Goal: Task Accomplishment & Management: Use online tool/utility

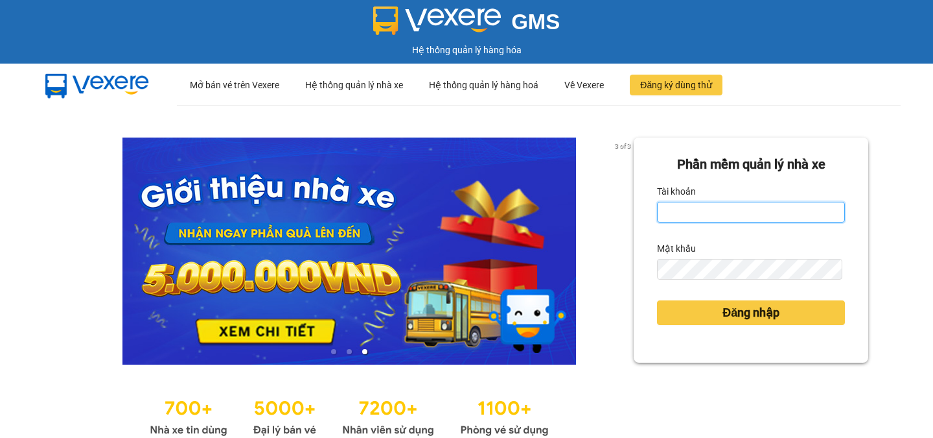
click at [685, 217] on input "Tài khoản" at bounding box center [751, 212] width 188 height 21
click at [670, 215] on input "Tài khoản" at bounding box center [751, 212] width 188 height 21
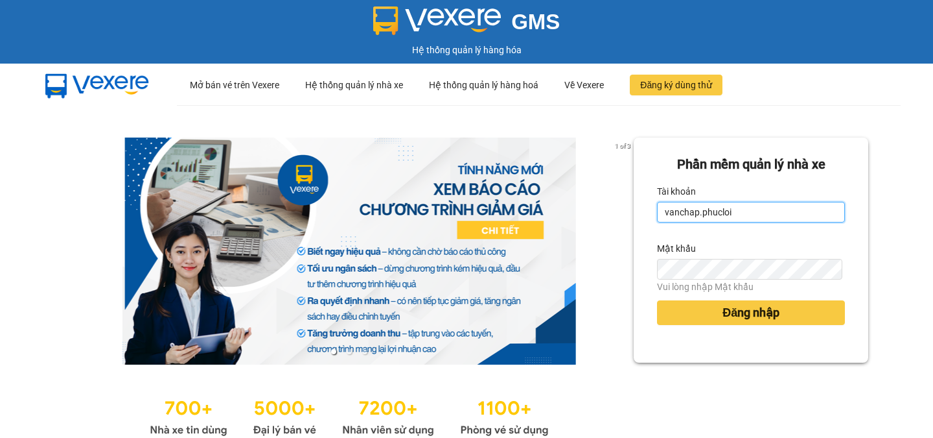
click at [749, 209] on input "vanchap.phucloi" at bounding box center [751, 212] width 188 height 21
type input "vanchap.phucloi"
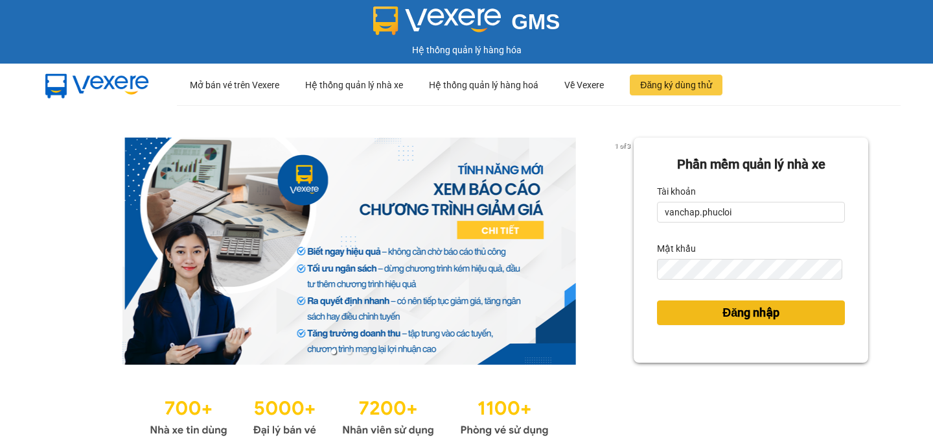
click at [723, 313] on span "Đăng nhập" at bounding box center [751, 312] width 57 height 18
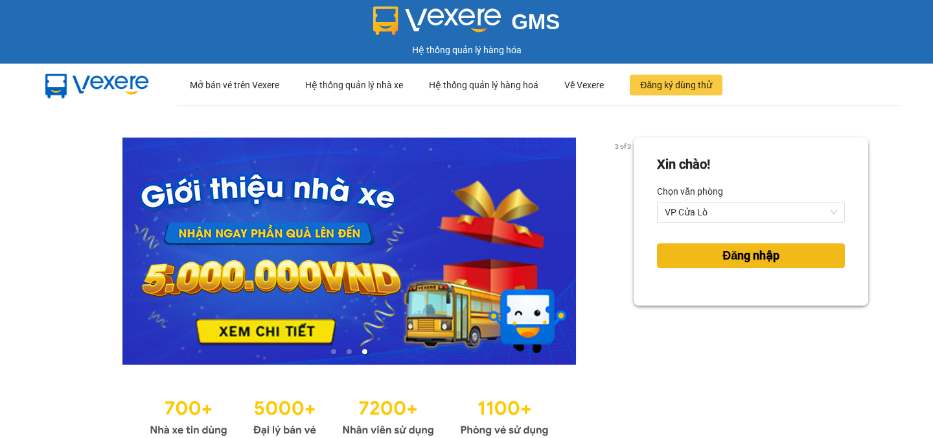
click at [711, 258] on button "Đăng nhập" at bounding box center [751, 255] width 188 height 25
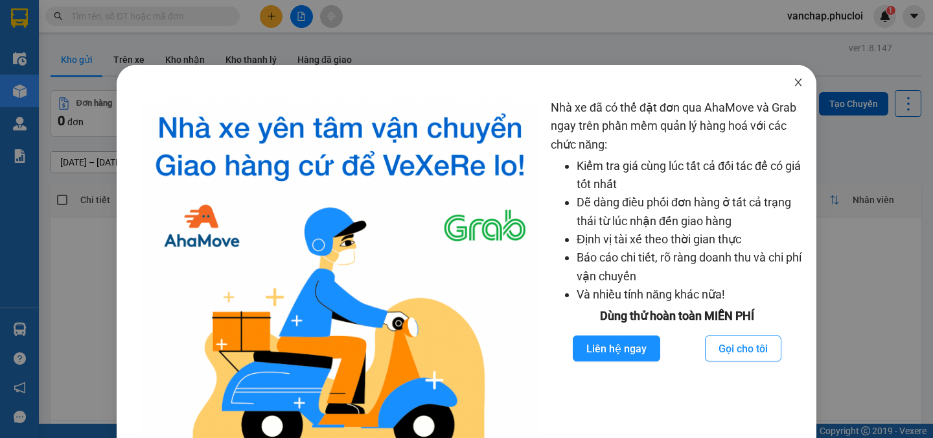
click at [791, 89] on span "Close" at bounding box center [799, 83] width 36 height 36
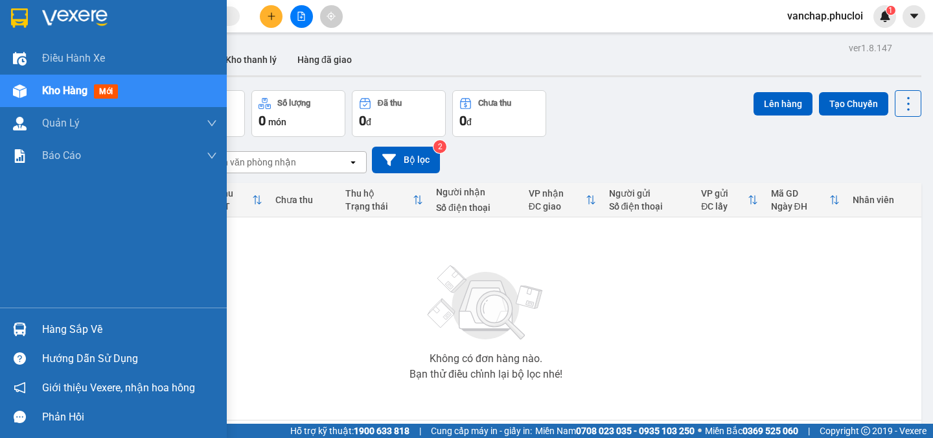
click at [45, 328] on div "Hàng sắp về" at bounding box center [129, 329] width 175 height 19
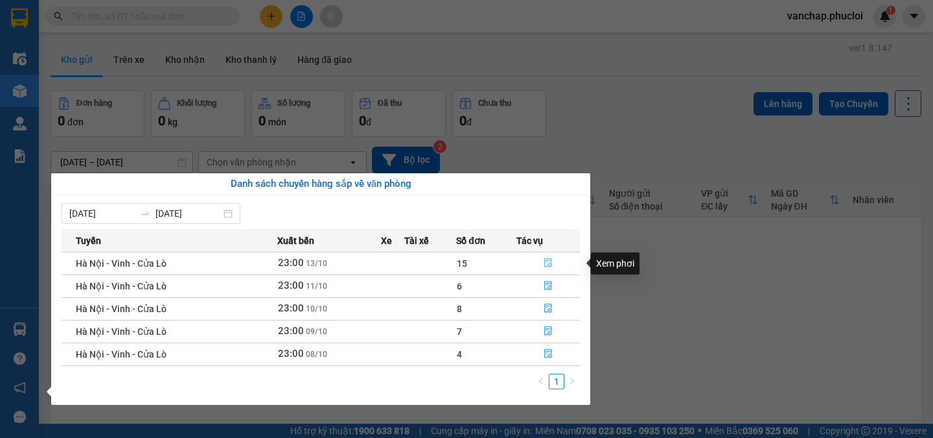
click at [545, 261] on icon "file-done" at bounding box center [549, 263] width 8 height 9
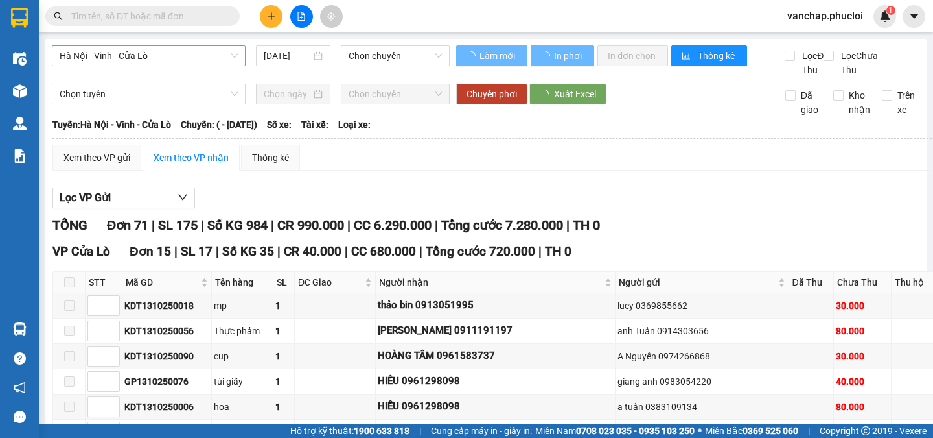
type input "[DATE]"
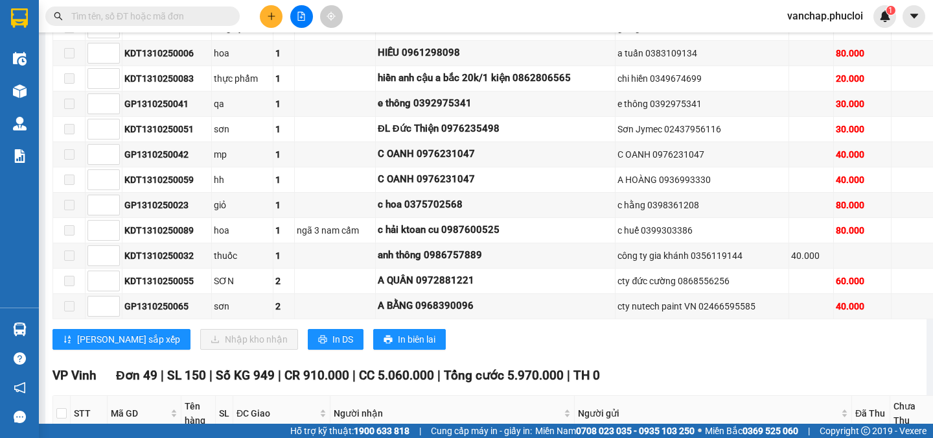
scroll to position [410, 0]
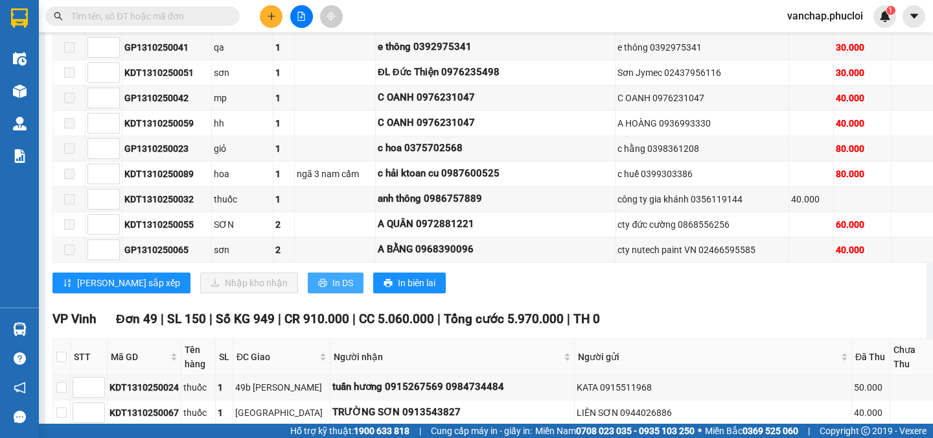
click at [318, 287] on icon "printer" at bounding box center [322, 282] width 9 height 9
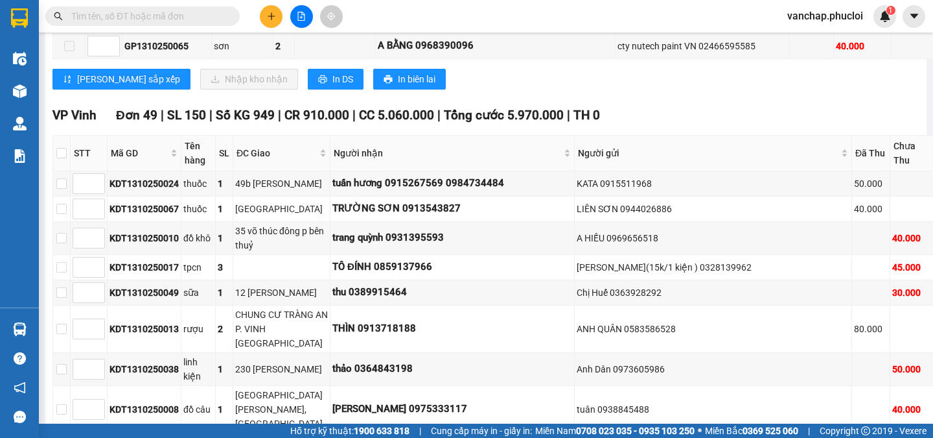
scroll to position [625, 0]
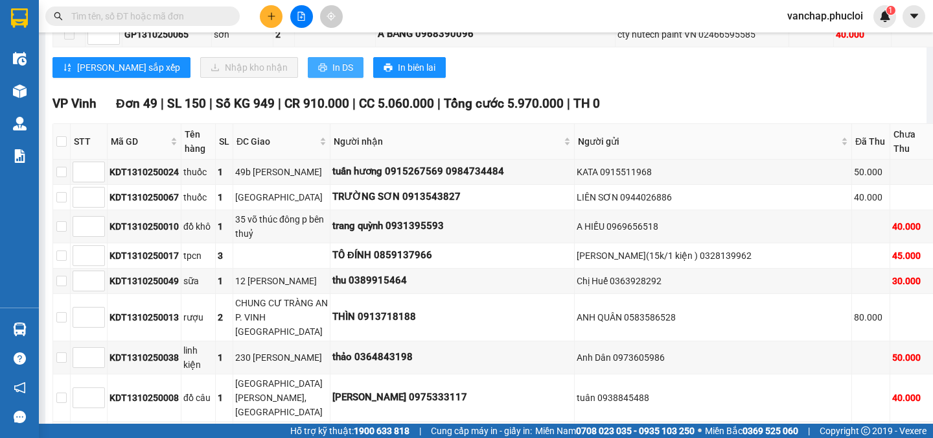
click at [333, 75] on span "In DS" at bounding box center [343, 67] width 21 height 14
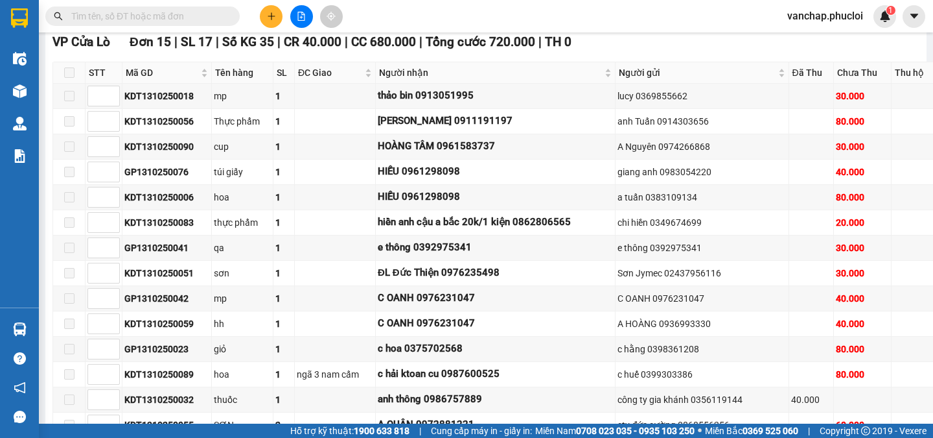
scroll to position [291, 0]
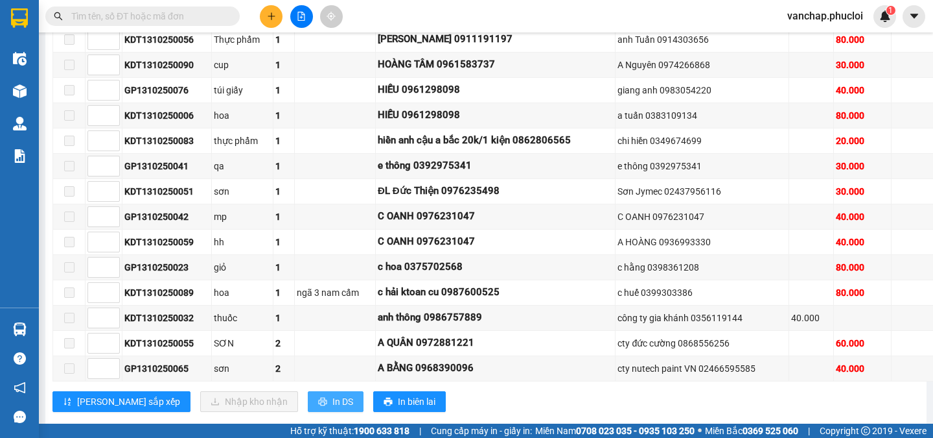
click at [333, 408] on span "In DS" at bounding box center [343, 401] width 21 height 14
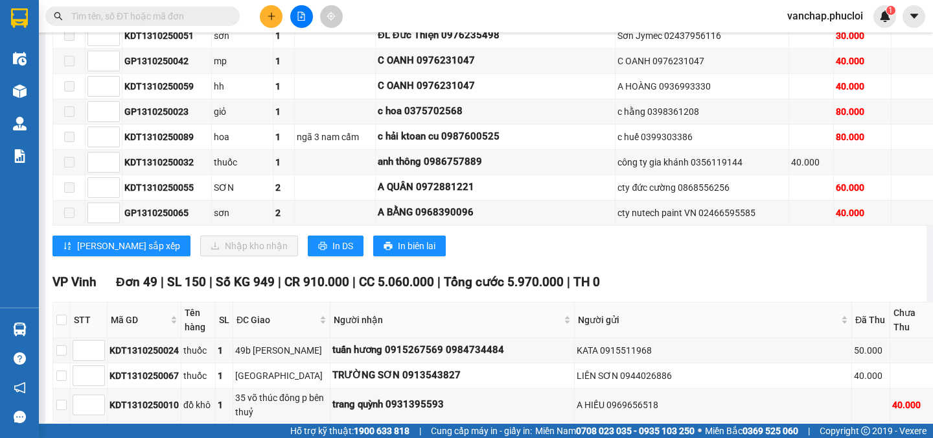
scroll to position [435, 0]
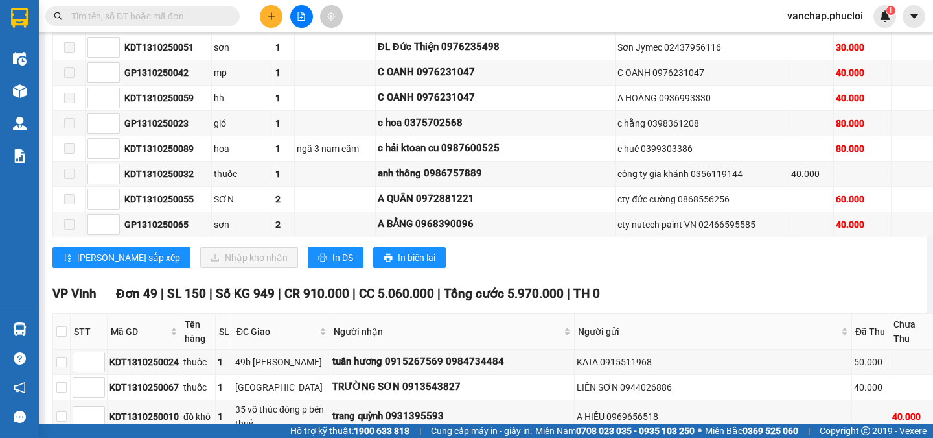
click at [921, 93] on main "[GEOGRAPHIC_DATA] - Vinh - [GEOGRAPHIC_DATA] [DATE] 23:00 (TC) Làm mới In phơi …" at bounding box center [466, 211] width 933 height 423
click at [333, 264] on span "In DS" at bounding box center [343, 257] width 21 height 14
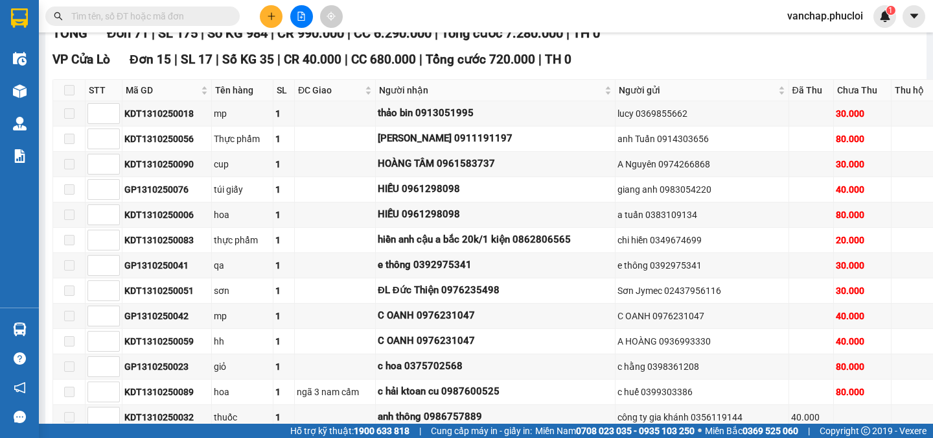
scroll to position [302, 0]
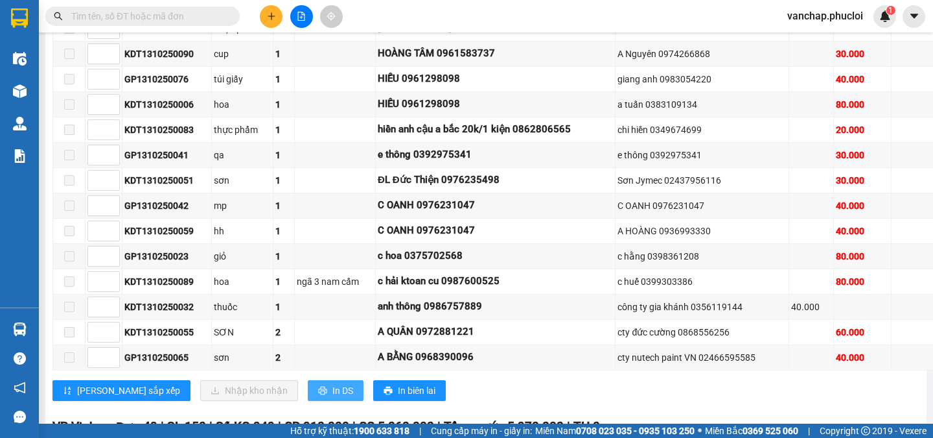
click at [333, 397] on span "In DS" at bounding box center [343, 390] width 21 height 14
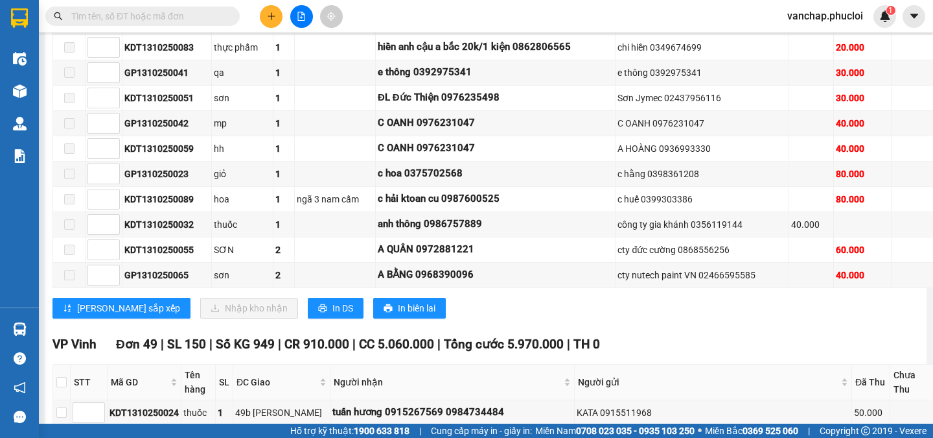
scroll to position [390, 0]
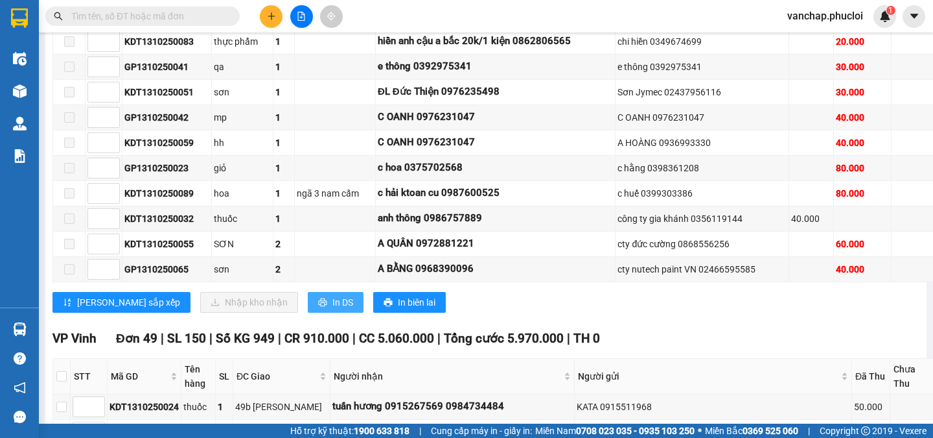
click at [333, 309] on span "In DS" at bounding box center [343, 302] width 21 height 14
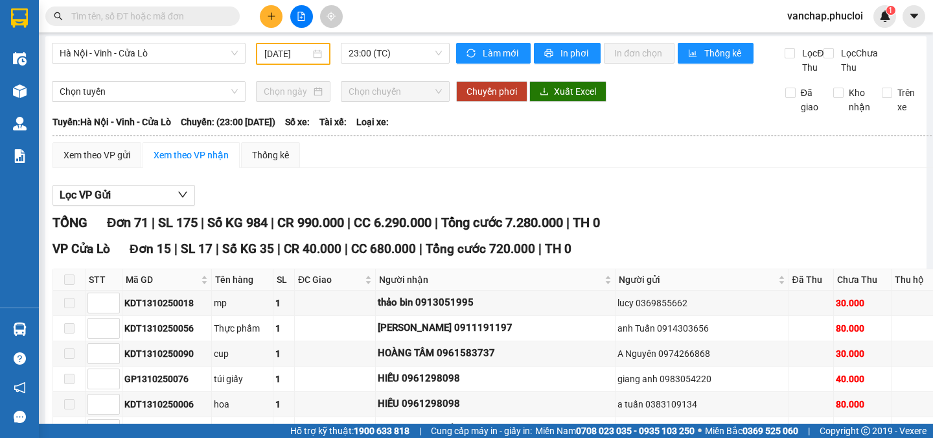
scroll to position [0, 0]
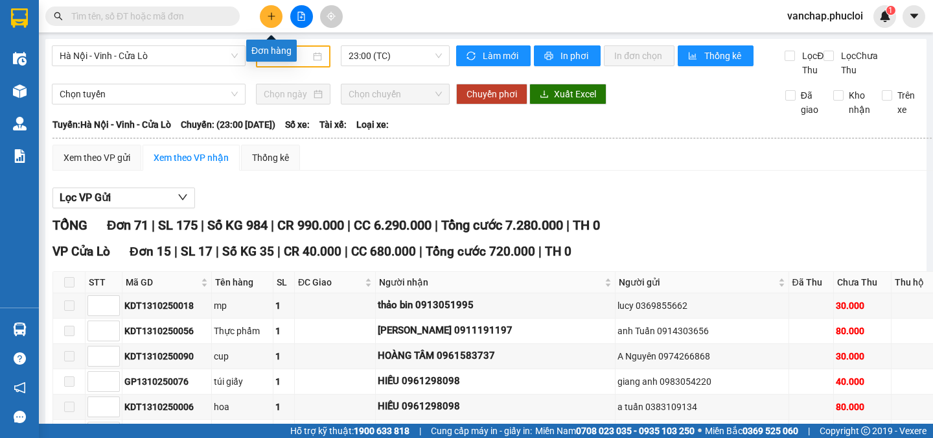
click at [267, 11] on button at bounding box center [271, 16] width 23 height 23
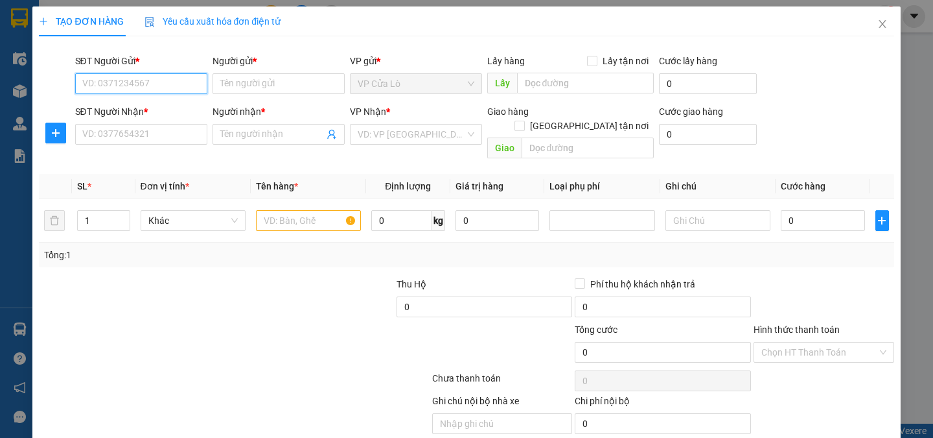
click at [134, 84] on input "SĐT Người Gửi *" at bounding box center [141, 83] width 132 height 21
type input "0972082861"
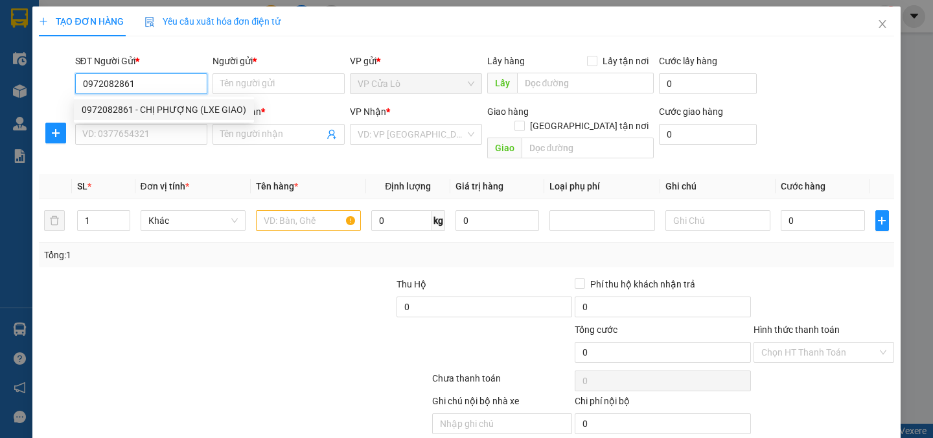
click at [111, 105] on div "0972082861 - CHỊ PHƯỢNG (LXE GIAO)" at bounding box center [164, 109] width 165 height 14
type input "CHỊ PHƯỢNG (LXE GIAO)"
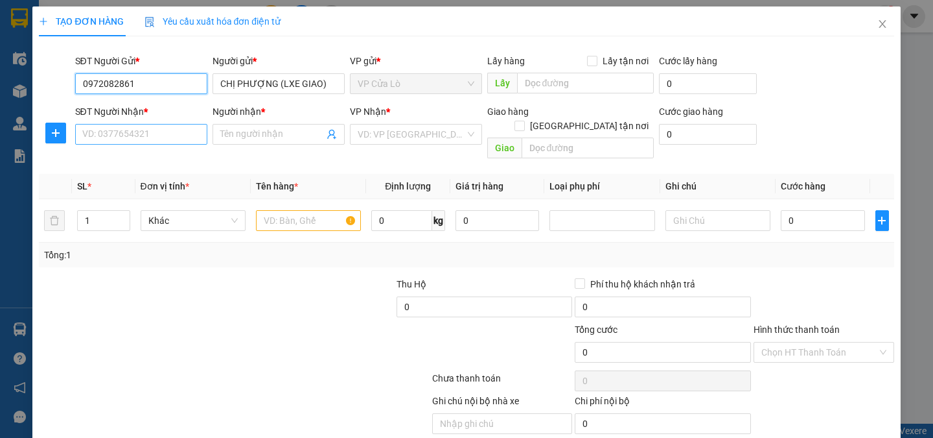
type input "0972082861"
click at [112, 141] on input "SĐT Người Nhận *" at bounding box center [141, 134] width 132 height 21
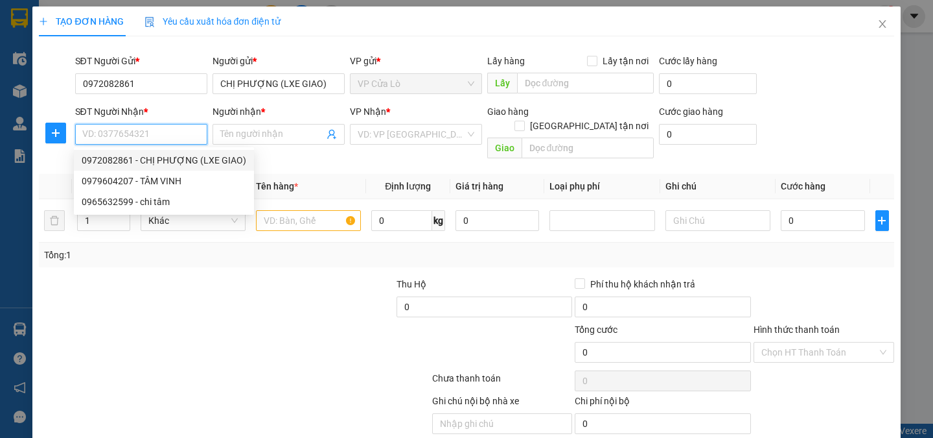
click at [140, 158] on div "0972082861 - CHỊ PHƯỢNG (LXE GIAO)" at bounding box center [164, 160] width 165 height 14
type input "0972082861"
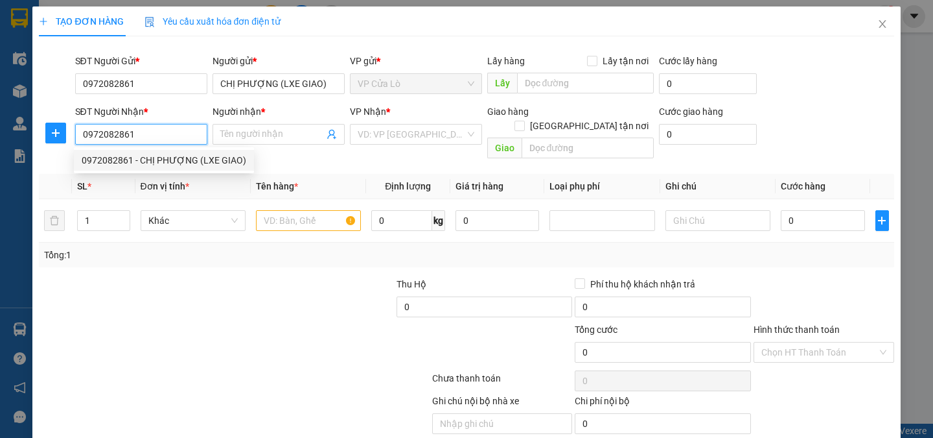
type input "CHỊ PHƯỢNG (LXE GIAO)"
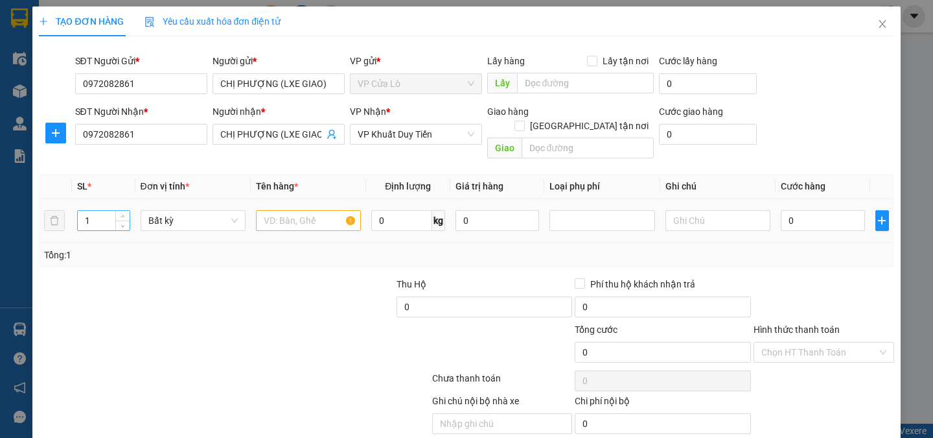
click at [99, 211] on input "1" at bounding box center [103, 220] width 51 height 19
type input "4"
click at [288, 210] on input "text" at bounding box center [308, 220] width 105 height 21
type input "h"
click at [292, 210] on input "text" at bounding box center [308, 220] width 105 height 21
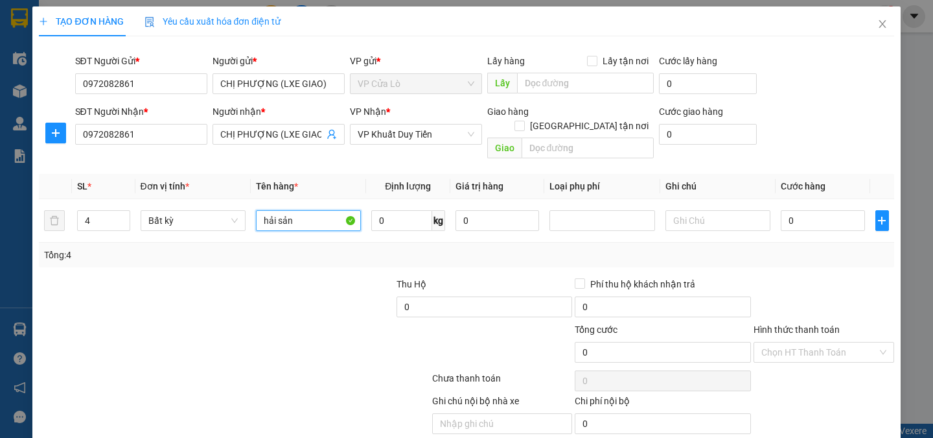
type input "hải sản"
click at [325, 277] on div at bounding box center [306, 299] width 179 height 45
click at [783, 210] on input "0" at bounding box center [823, 220] width 84 height 21
type input "40"
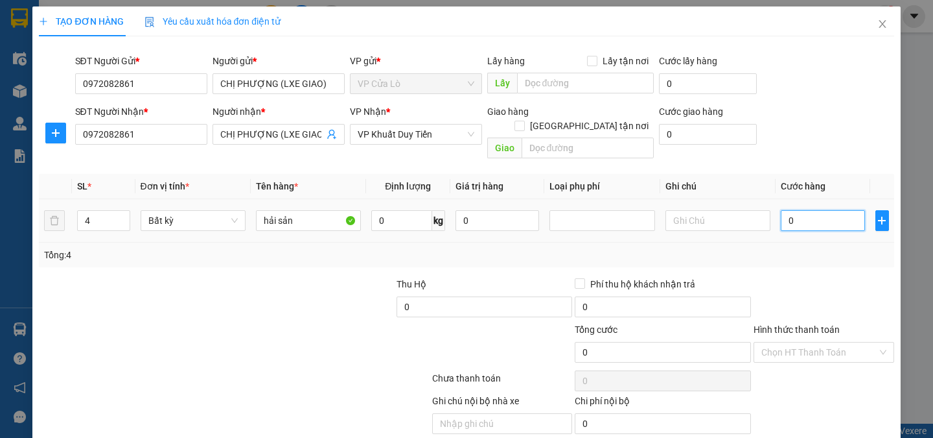
type input "40"
type input "400"
type input "400.000"
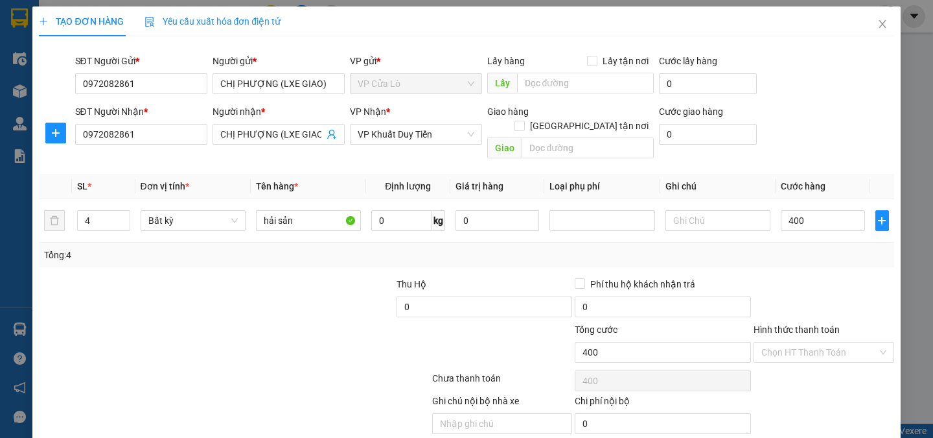
type input "400.000"
click at [799, 248] on div "Tổng: 4" at bounding box center [466, 255] width 845 height 14
click at [766, 342] on input "Hình thức thanh toán" at bounding box center [820, 351] width 116 height 19
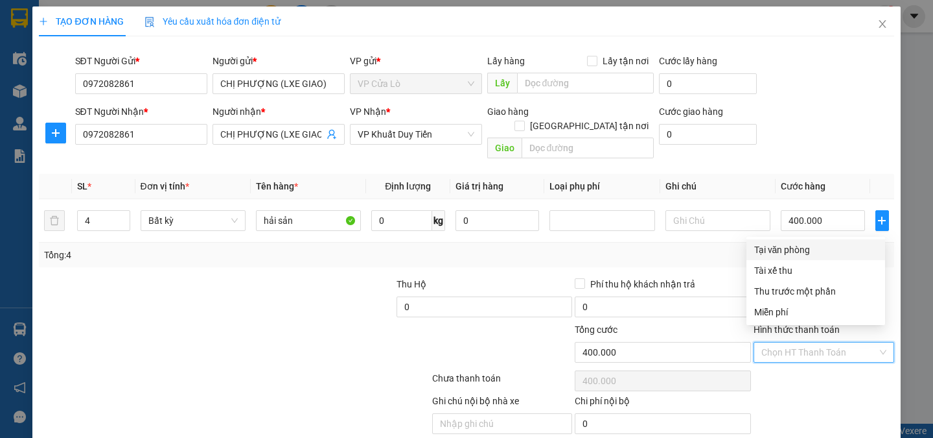
click at [770, 248] on div "Tại văn phòng" at bounding box center [816, 249] width 123 height 14
type input "0"
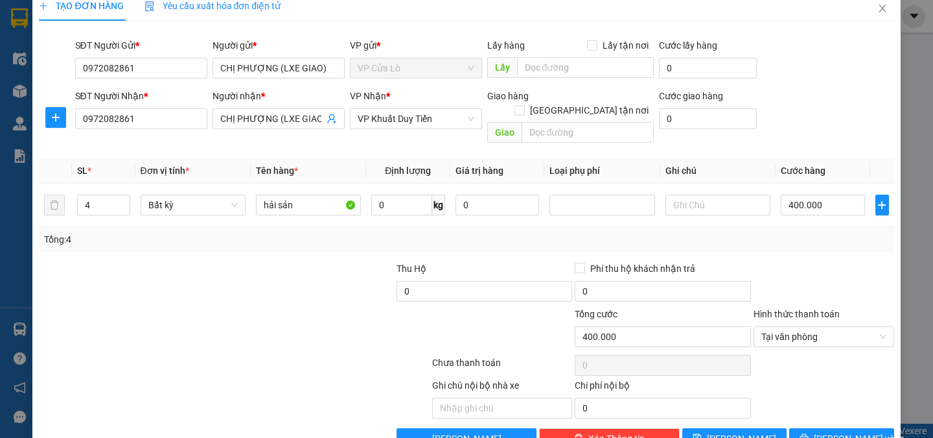
scroll to position [37, 0]
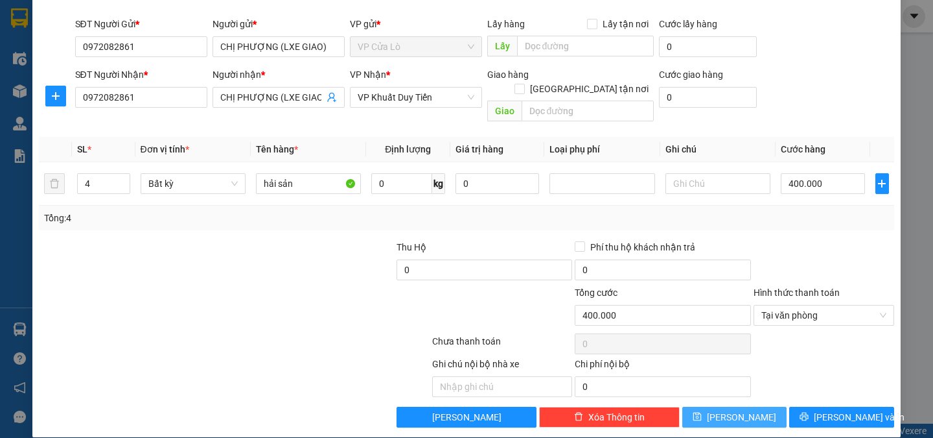
click at [742, 410] on span "[PERSON_NAME]" at bounding box center [741, 417] width 69 height 14
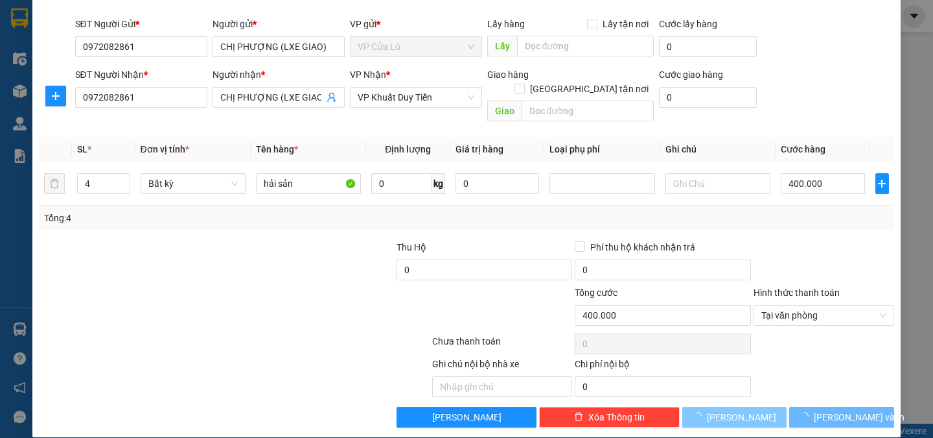
type input "1"
type input "0"
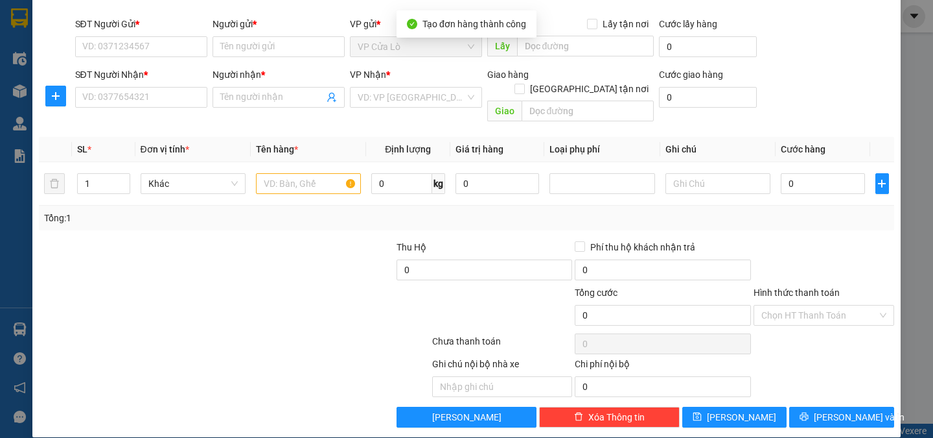
scroll to position [0, 0]
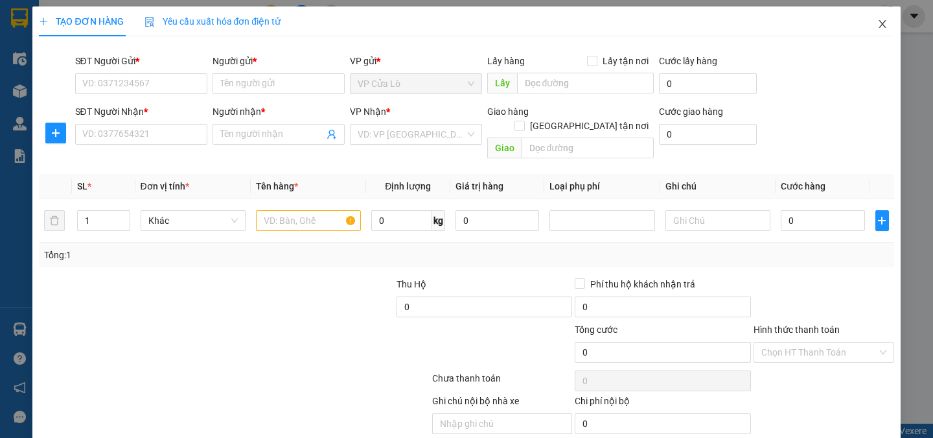
click at [867, 24] on span "Close" at bounding box center [883, 24] width 36 height 36
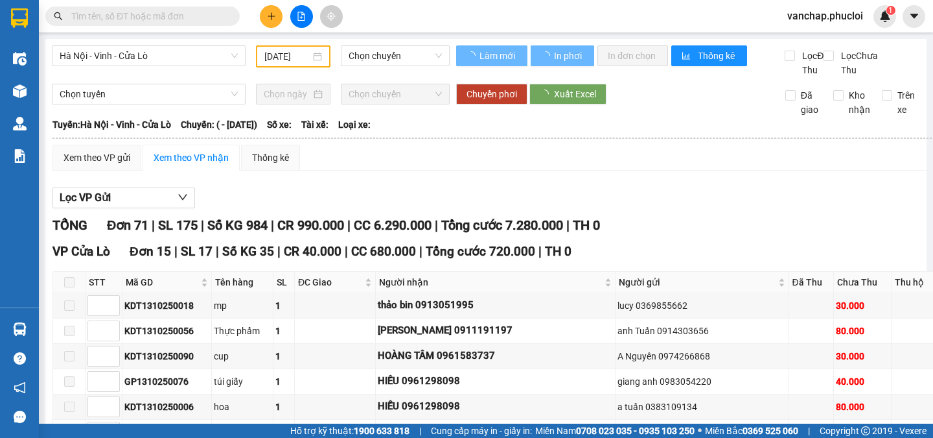
click at [58, 24] on span at bounding box center [142, 15] width 194 height 19
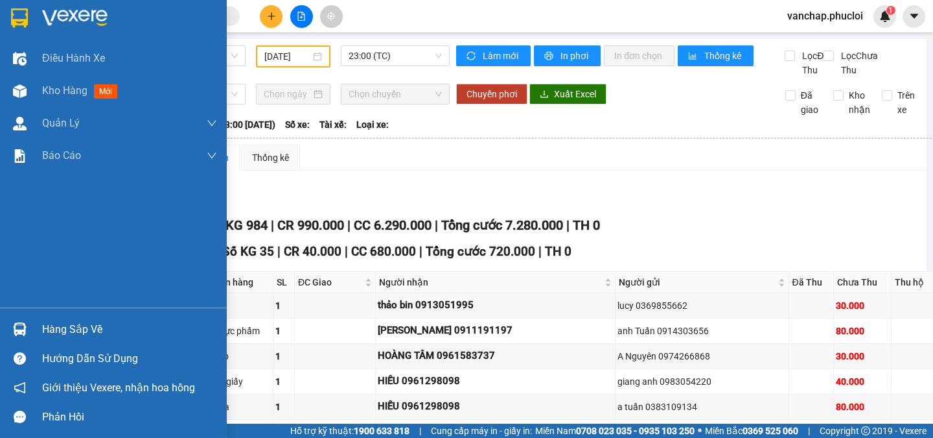
click at [59, 14] on img at bounding box center [74, 17] width 65 height 19
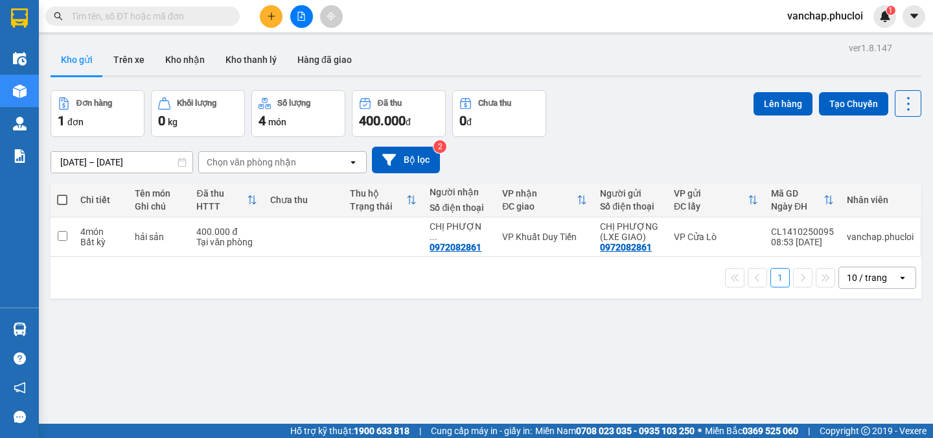
click at [63, 196] on span at bounding box center [62, 199] width 10 height 10
click at [62, 193] on input "checkbox" at bounding box center [62, 193] width 0 height 0
checkbox input "true"
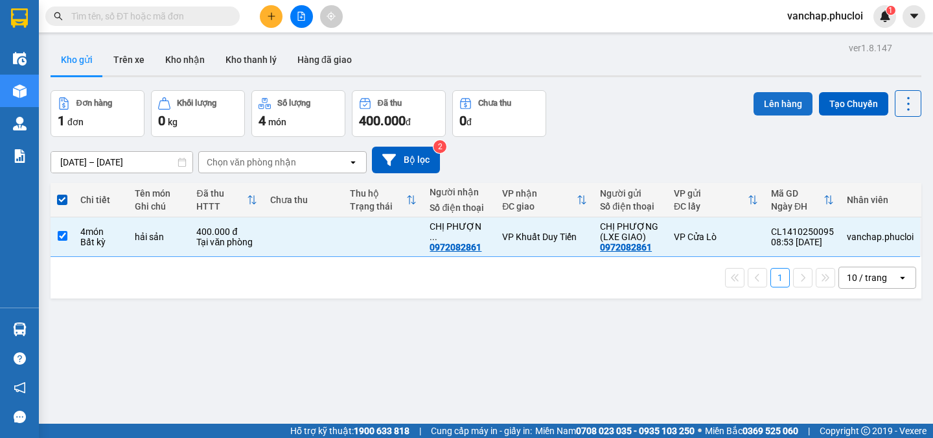
click at [766, 102] on button "Lên hàng" at bounding box center [783, 103] width 59 height 23
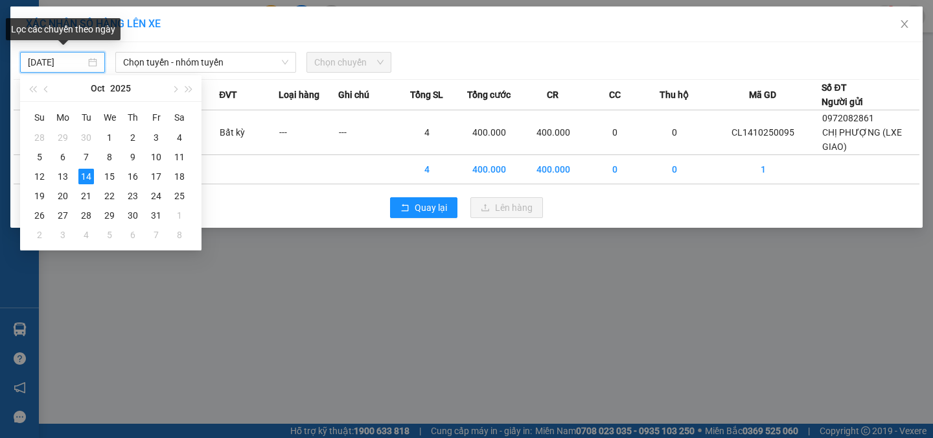
click at [82, 58] on input "[DATE]" at bounding box center [57, 62] width 58 height 14
click at [58, 175] on div "13" at bounding box center [63, 177] width 16 height 16
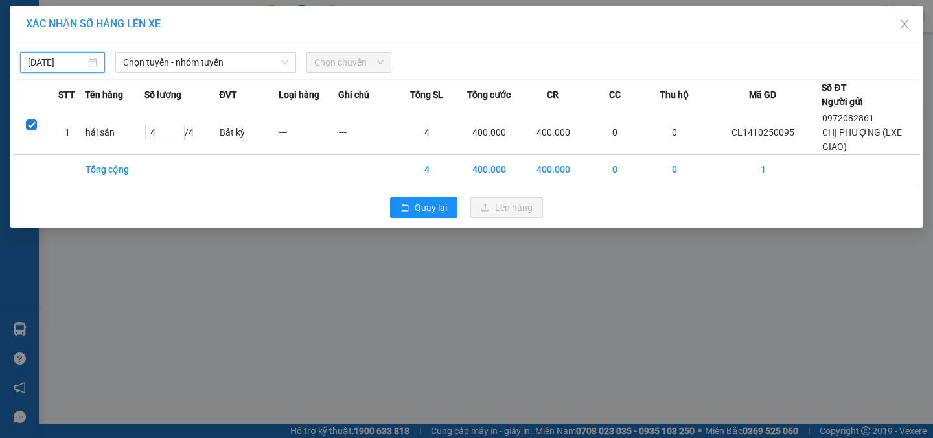
type input "[DATE]"
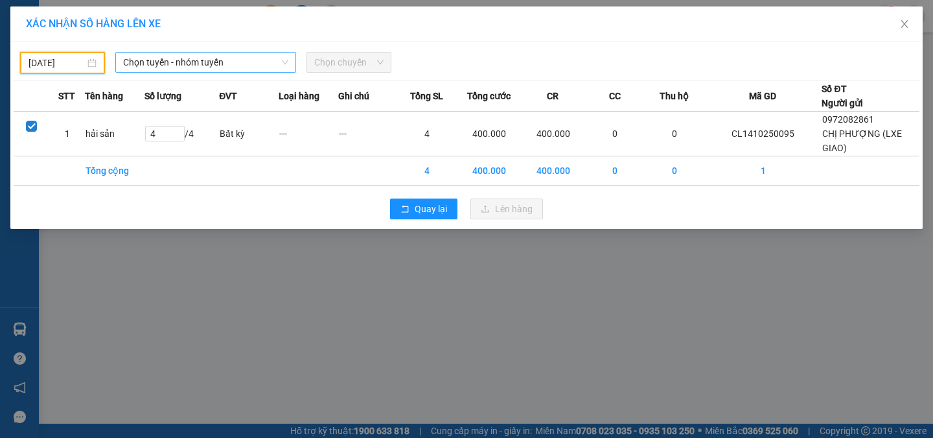
click at [169, 58] on span "Chọn tuyến - nhóm tuyến" at bounding box center [205, 62] width 165 height 19
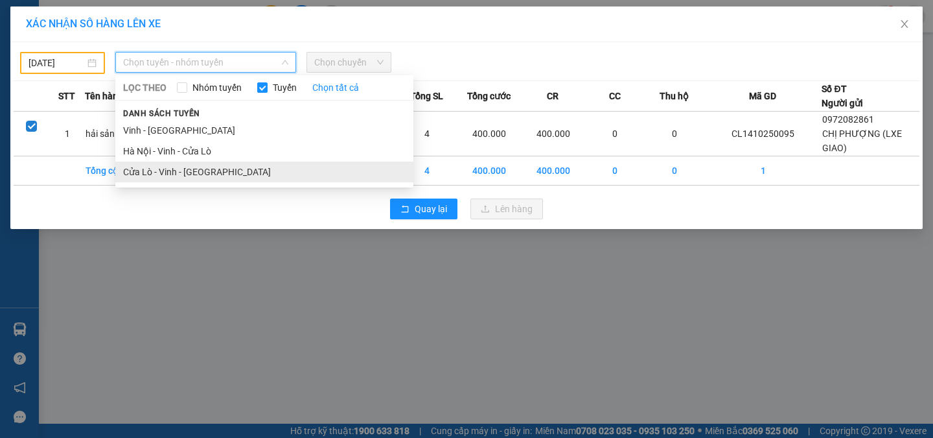
click at [140, 174] on li "Cửa Lò - Vinh - [GEOGRAPHIC_DATA]" at bounding box center [264, 171] width 298 height 21
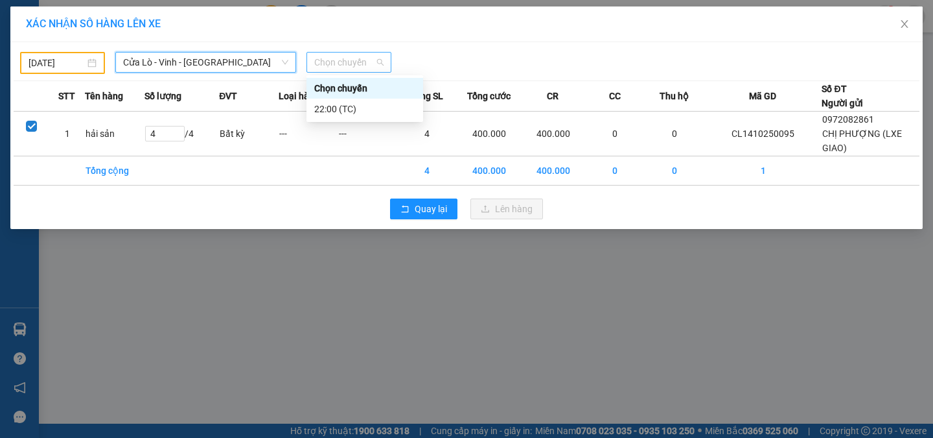
click at [353, 63] on span "Chọn chuyến" at bounding box center [348, 62] width 69 height 19
click at [333, 104] on div "22:00 (TC)" at bounding box center [364, 109] width 101 height 14
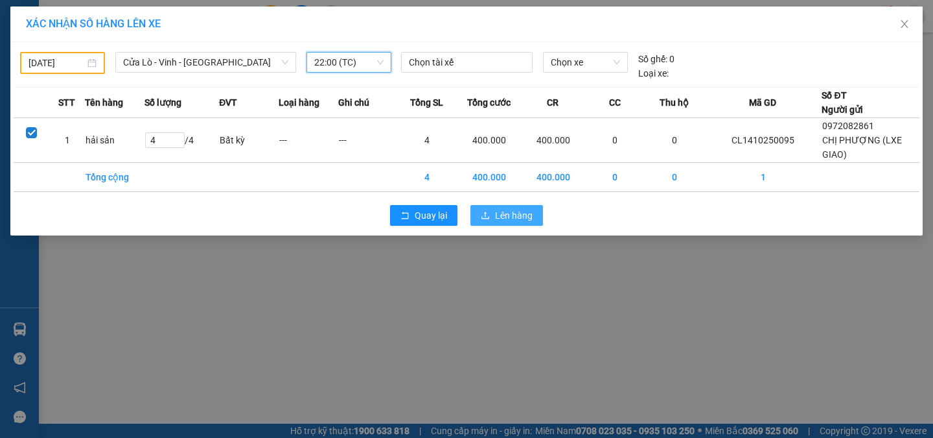
click at [499, 220] on span "Lên hàng" at bounding box center [514, 215] width 38 height 14
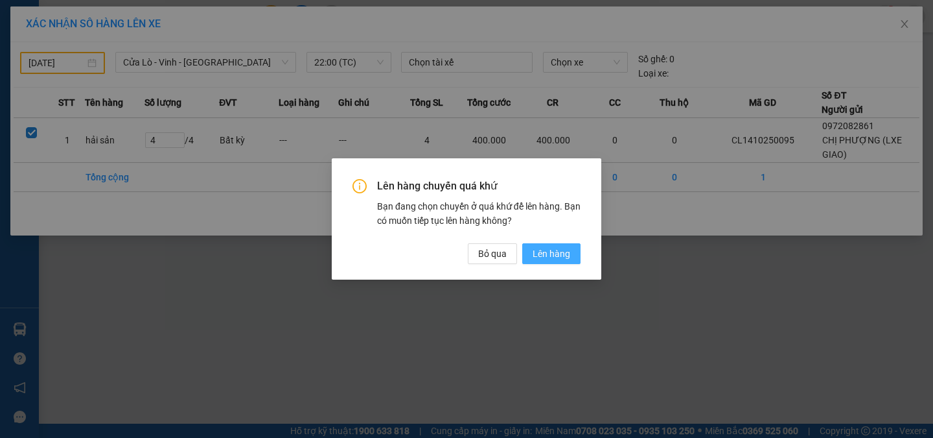
click at [549, 256] on span "Lên hàng" at bounding box center [552, 253] width 38 height 14
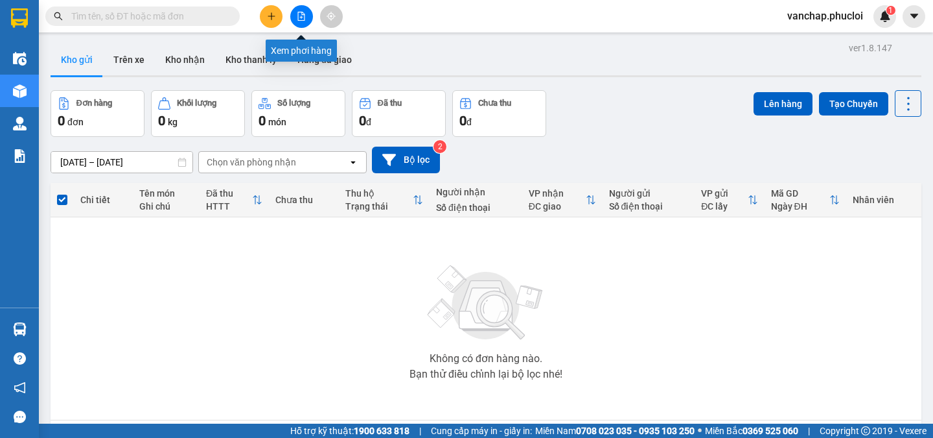
click at [302, 19] on icon "file-add" at bounding box center [301, 16] width 9 height 9
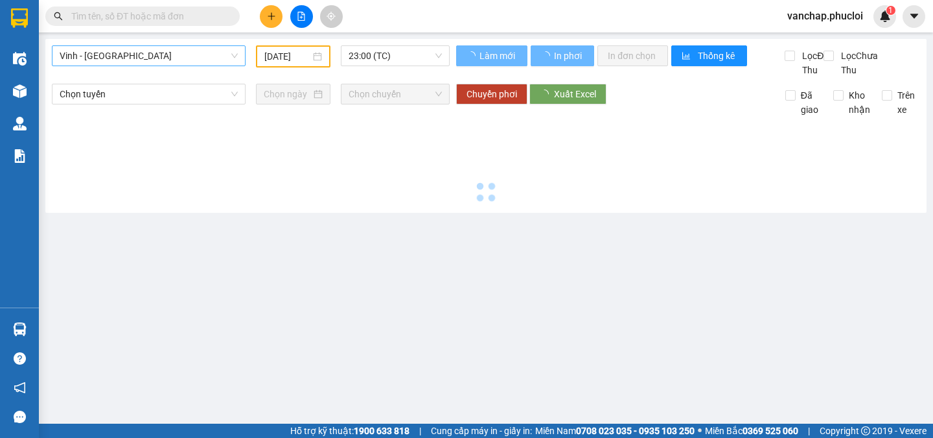
type input "[DATE]"
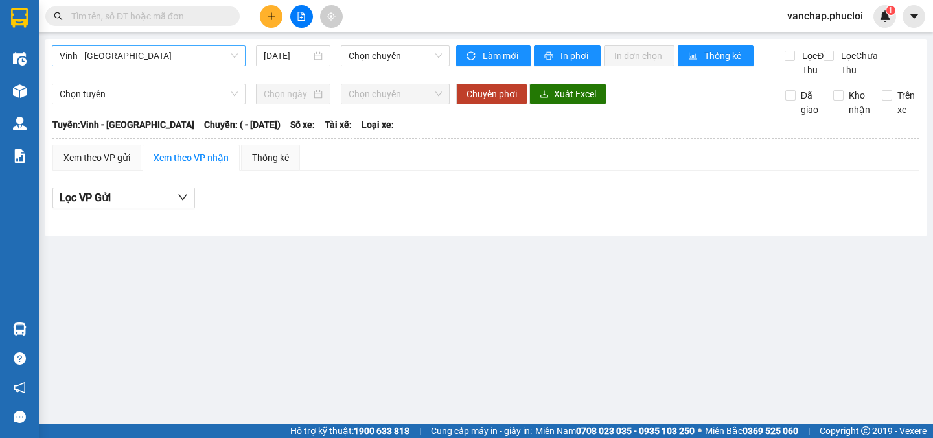
click at [91, 50] on span "Vinh - [GEOGRAPHIC_DATA]" at bounding box center [149, 55] width 178 height 19
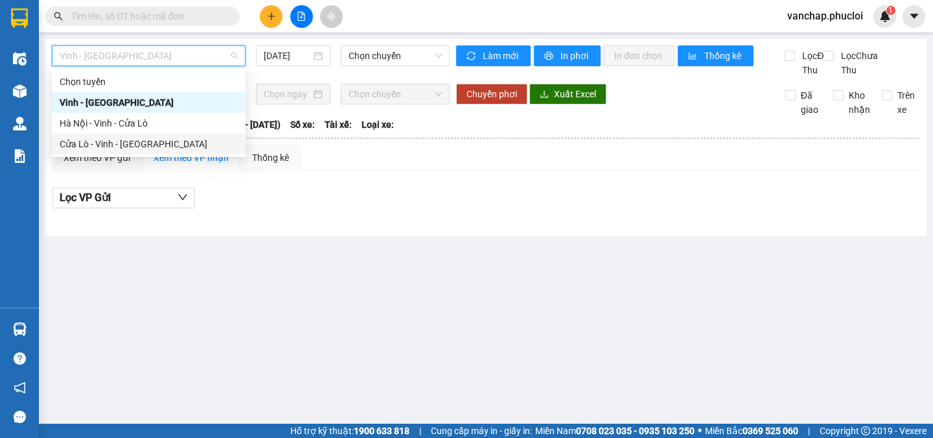
click at [69, 151] on div "Cửa Lò - Vinh - [GEOGRAPHIC_DATA]" at bounding box center [149, 144] width 194 height 21
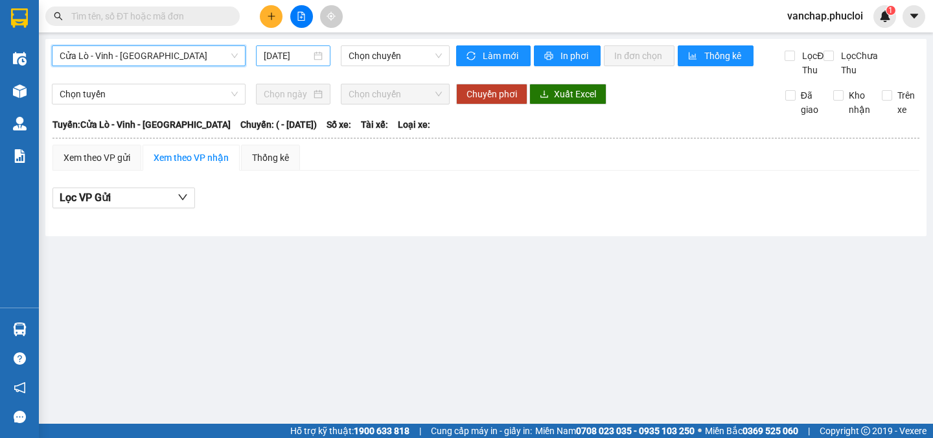
click at [320, 52] on div "[DATE]" at bounding box center [293, 56] width 59 height 14
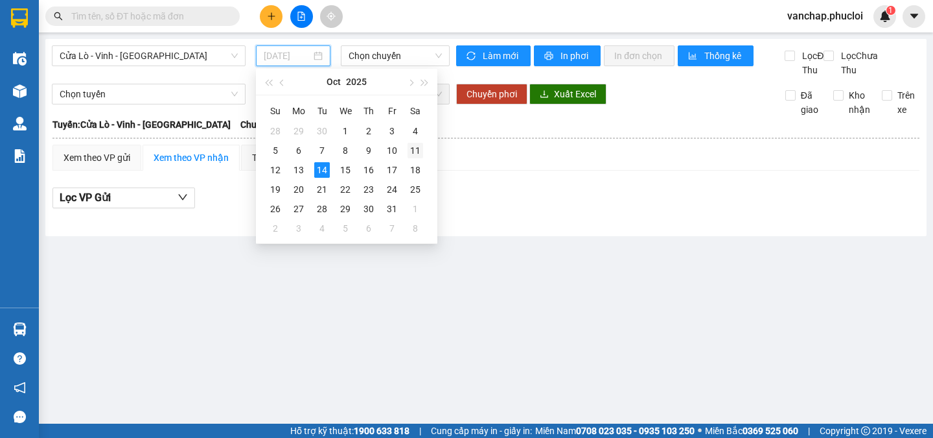
click at [414, 151] on div "11" at bounding box center [416, 151] width 16 height 16
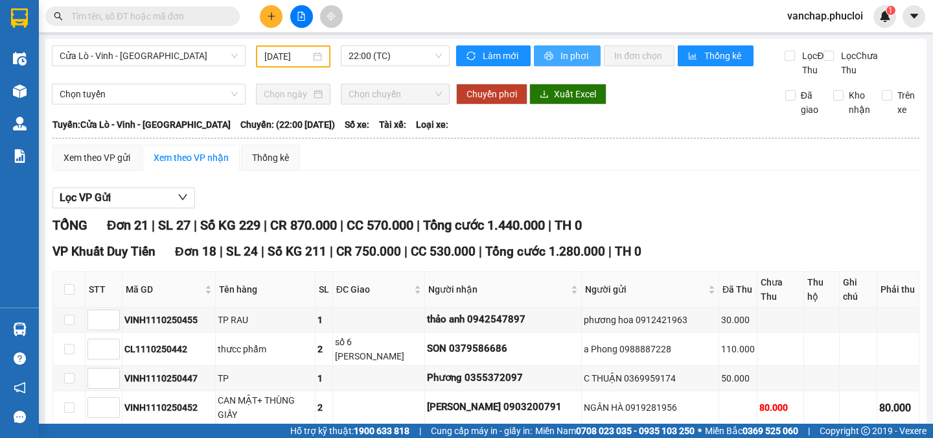
click at [561, 57] on span "In phơi" at bounding box center [576, 56] width 30 height 14
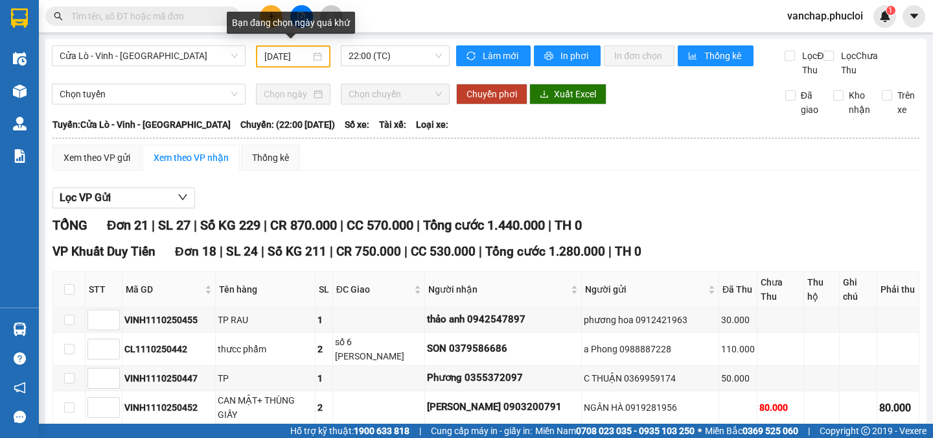
click at [314, 58] on div "[DATE]" at bounding box center [293, 56] width 58 height 14
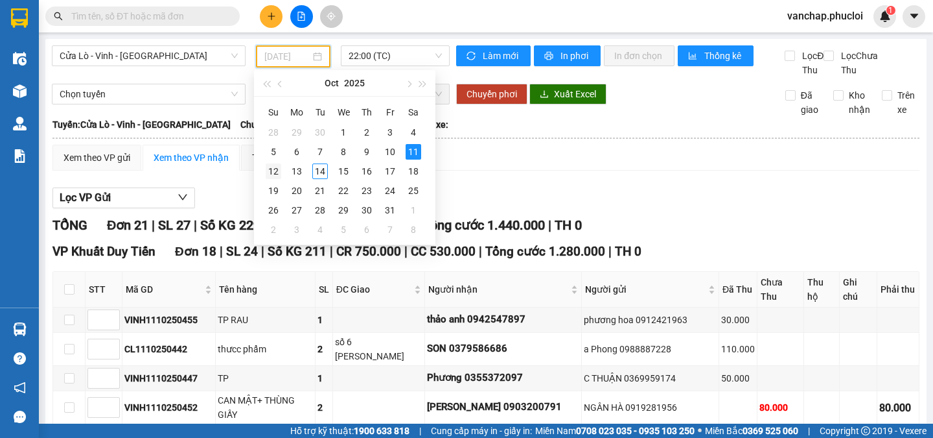
click at [273, 170] on div "12" at bounding box center [274, 171] width 16 height 16
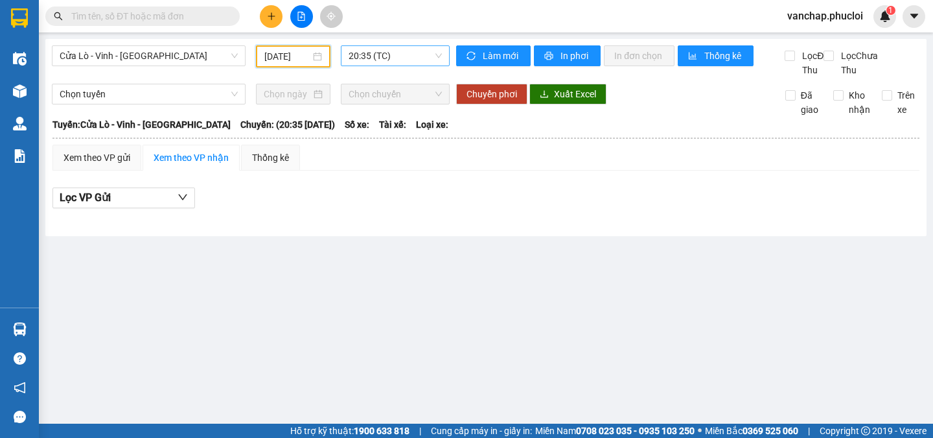
click at [384, 51] on span "20:35 (TC)" at bounding box center [395, 55] width 93 height 19
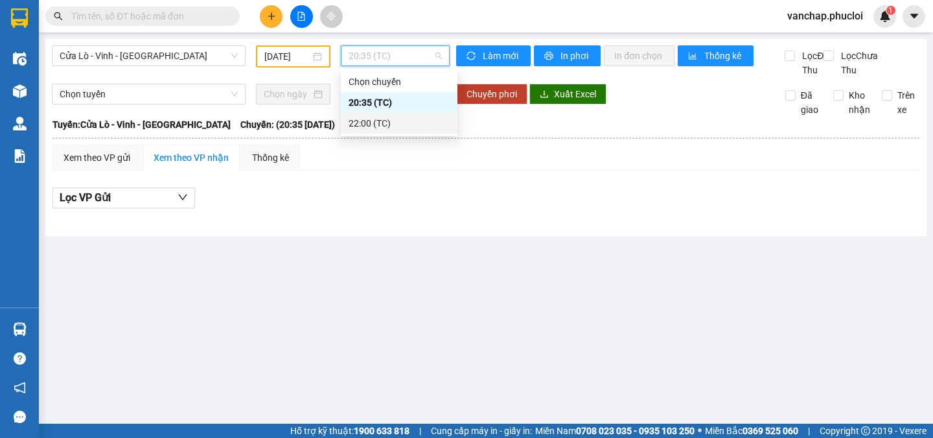
click at [371, 124] on div "22:00 (TC)" at bounding box center [399, 123] width 101 height 14
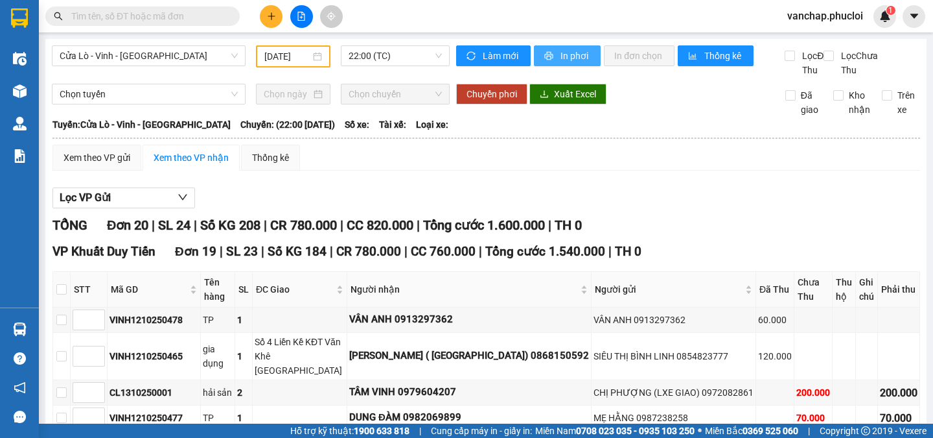
click at [575, 60] on span "In phơi" at bounding box center [576, 56] width 30 height 14
click at [319, 53] on div "[DATE]" at bounding box center [293, 56] width 58 height 14
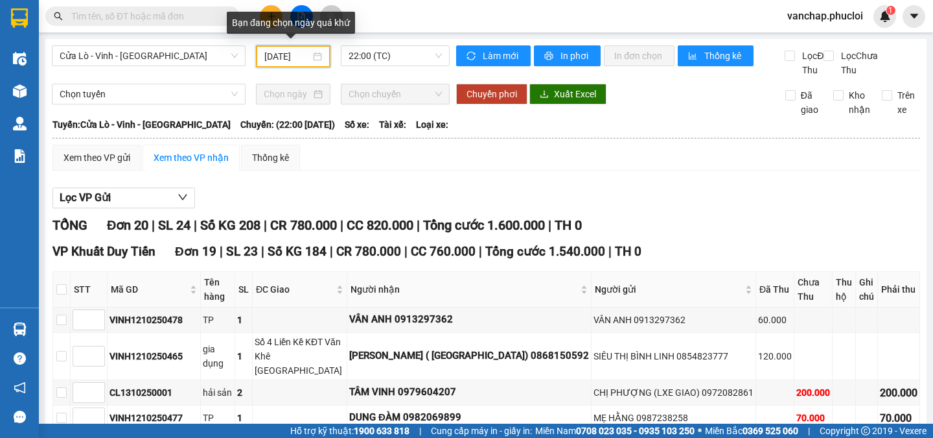
scroll to position [0, 1]
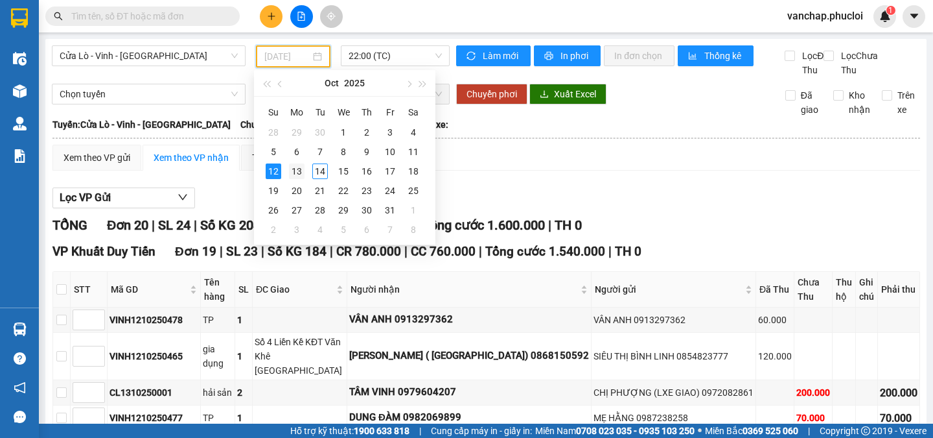
click at [293, 171] on div "13" at bounding box center [297, 171] width 16 height 16
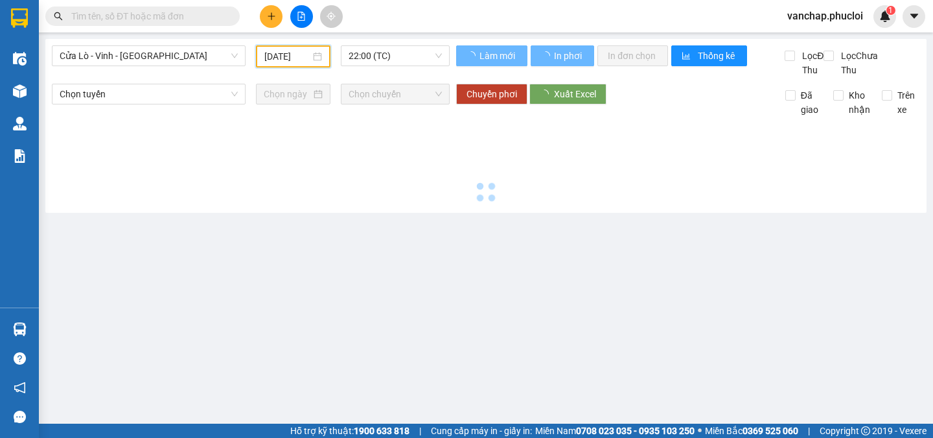
type input "[DATE]"
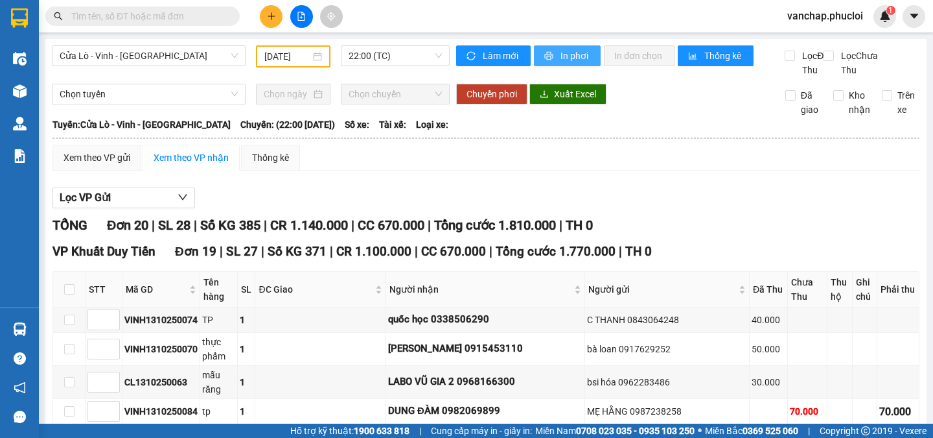
click at [561, 51] on span "In phơi" at bounding box center [576, 56] width 30 height 14
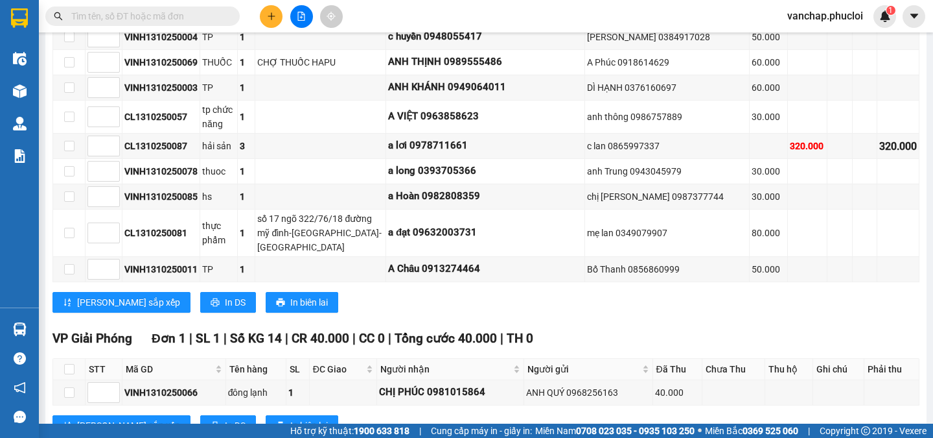
scroll to position [592, 0]
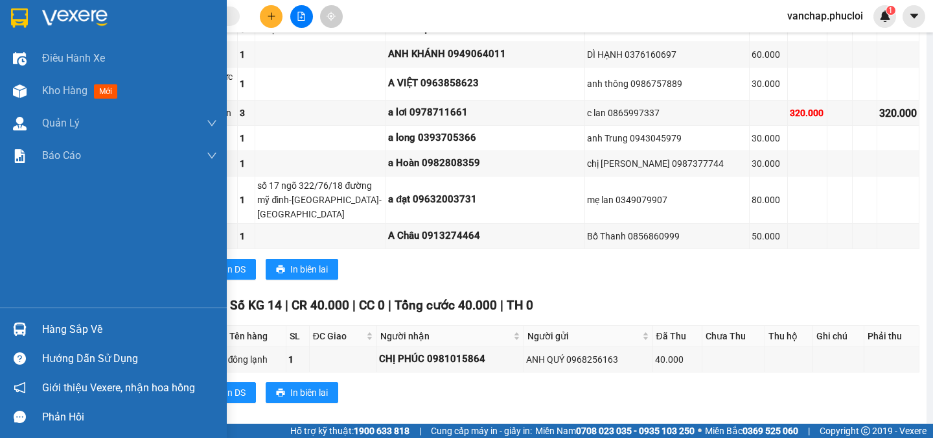
click at [71, 16] on img at bounding box center [74, 17] width 65 height 19
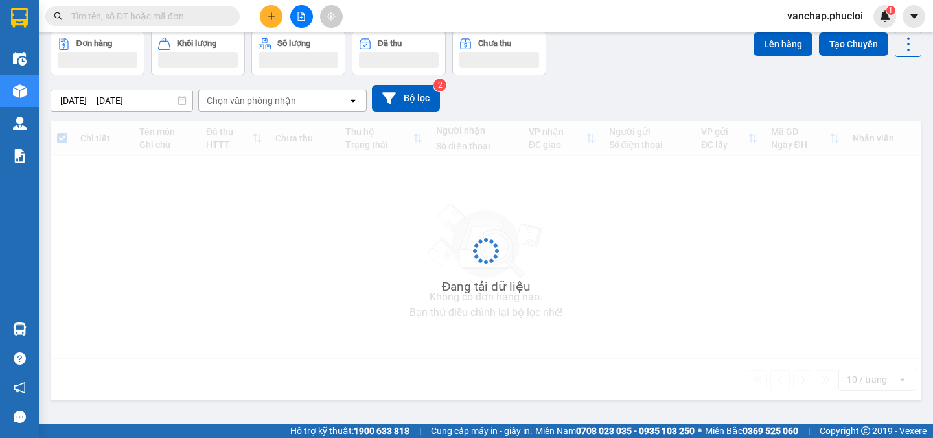
scroll to position [60, 0]
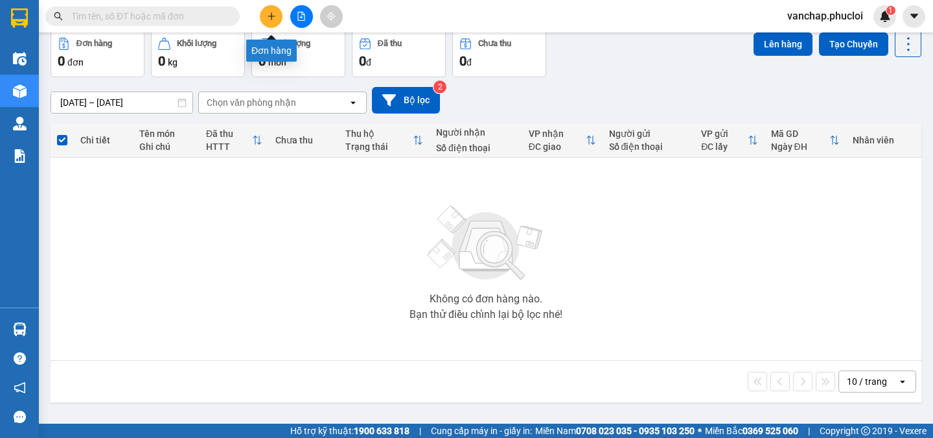
click at [275, 14] on icon "plus" at bounding box center [271, 16] width 9 height 9
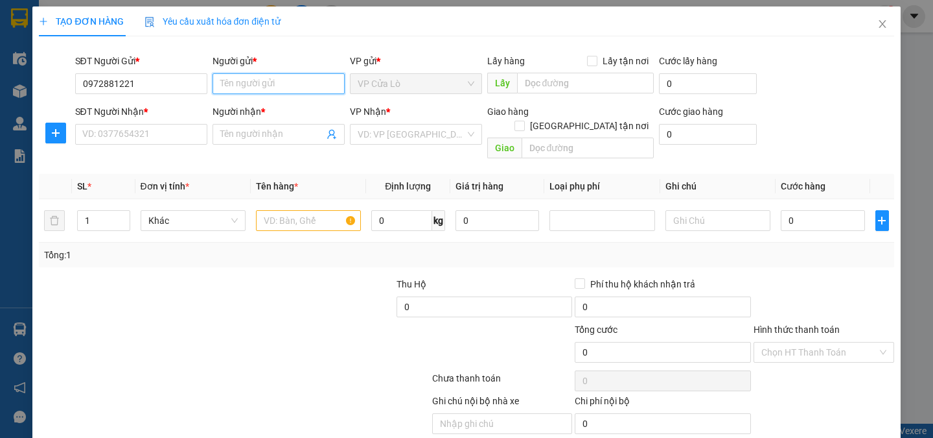
click at [246, 91] on input "Người gửi *" at bounding box center [279, 83] width 132 height 21
click at [187, 89] on input "0972881221" at bounding box center [141, 83] width 132 height 21
click at [142, 86] on input "0972881221" at bounding box center [141, 83] width 132 height 21
click at [230, 81] on input "Người gửi *" at bounding box center [279, 83] width 132 height 21
click at [147, 72] on div "SĐT Người Gửi *" at bounding box center [141, 63] width 132 height 19
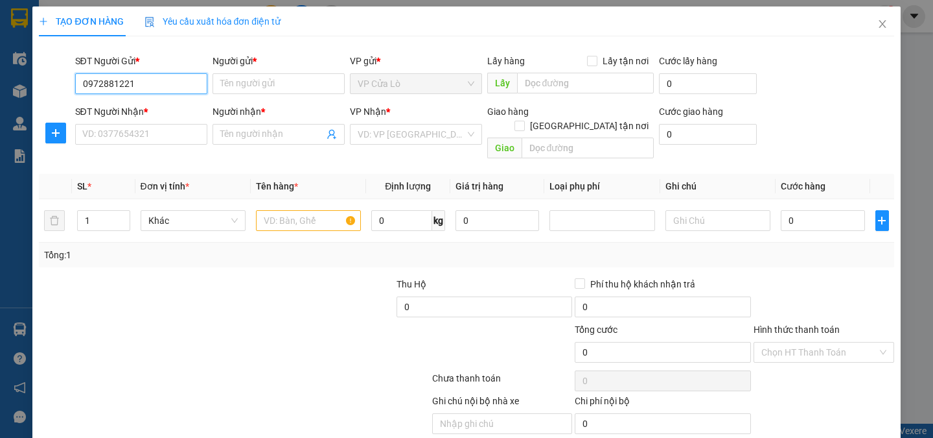
click at [141, 79] on input "0972881221" at bounding box center [141, 83] width 132 height 21
type input "0"
type input "0972881221"
click at [223, 88] on input "Người gửi *" at bounding box center [279, 83] width 132 height 21
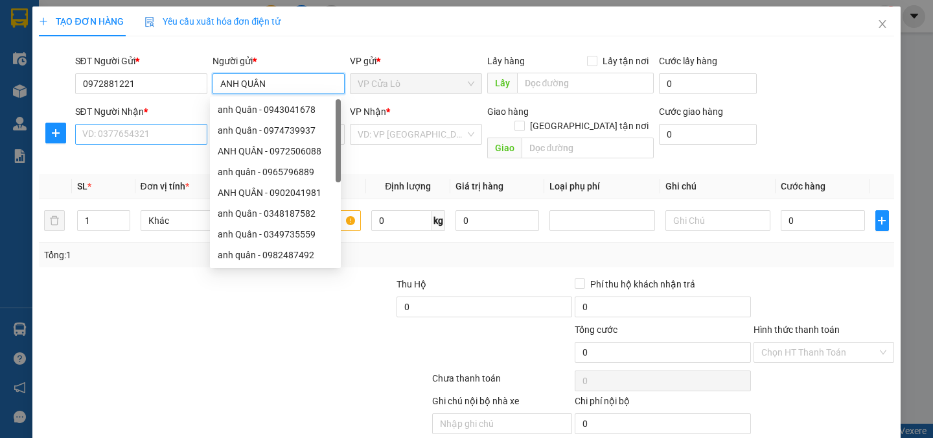
type input "ANH QUÂN"
click at [107, 135] on input "SĐT Người Nhận *" at bounding box center [141, 134] width 132 height 21
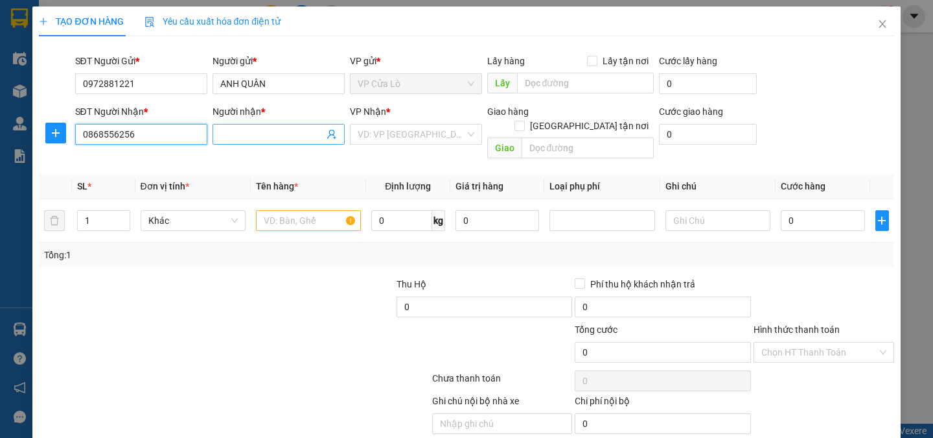
type input "0868556256"
click at [239, 134] on input "Người nhận *" at bounding box center [272, 134] width 104 height 14
type input "CTY ĐỨC CƯỜNG"
click at [373, 123] on div "VP Nhận *" at bounding box center [416, 113] width 132 height 19
click at [373, 130] on input "search" at bounding box center [412, 133] width 108 height 19
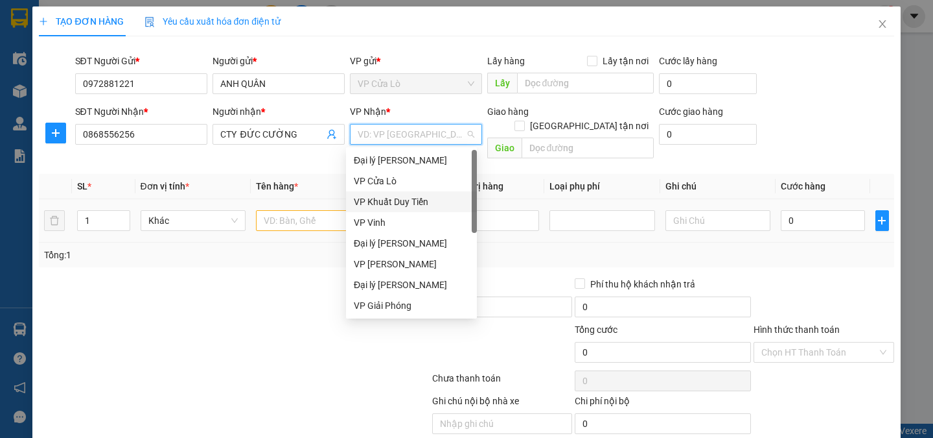
click at [385, 204] on div "VP Khuất Duy Tiến" at bounding box center [411, 201] width 115 height 14
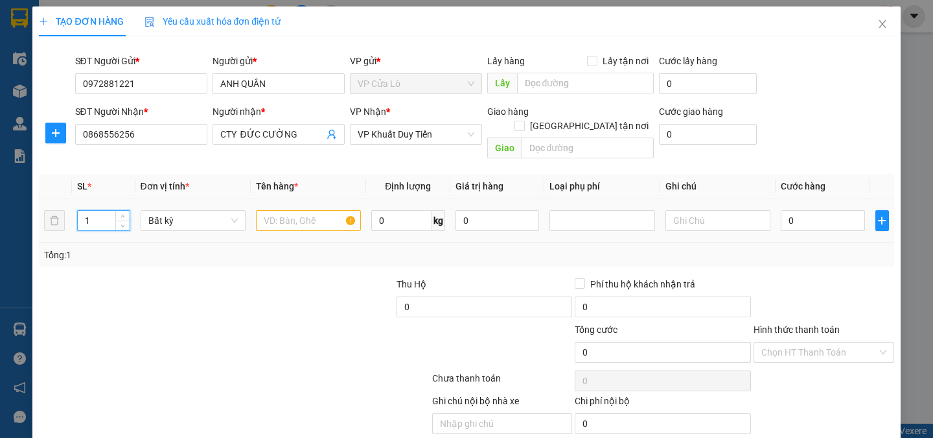
click at [95, 211] on input "1" at bounding box center [103, 220] width 51 height 19
type input "2"
click at [271, 210] on input "text" at bounding box center [308, 220] width 105 height 21
type input "Ư"
type input "SƠN"
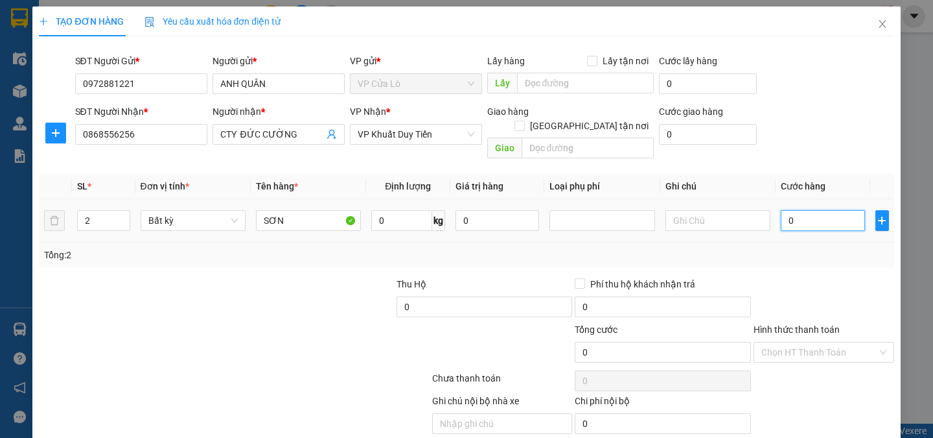
click at [812, 210] on input "0" at bounding box center [823, 220] width 84 height 21
type input "006"
type input "6"
type input "0.060"
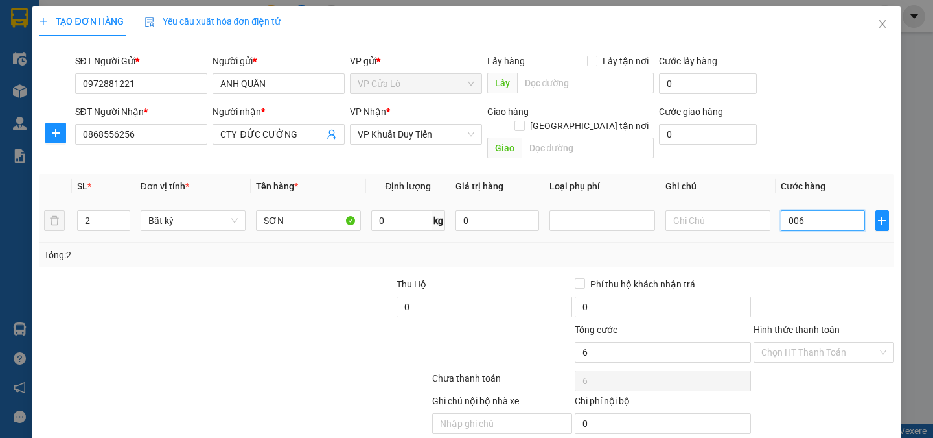
type input "60"
click at [802, 253] on div "Transit Pickup Surcharge Ids Transit Deliver Surcharge Ids Transit Deliver Surc…" at bounding box center [466, 255] width 855 height 417
type input "60.000"
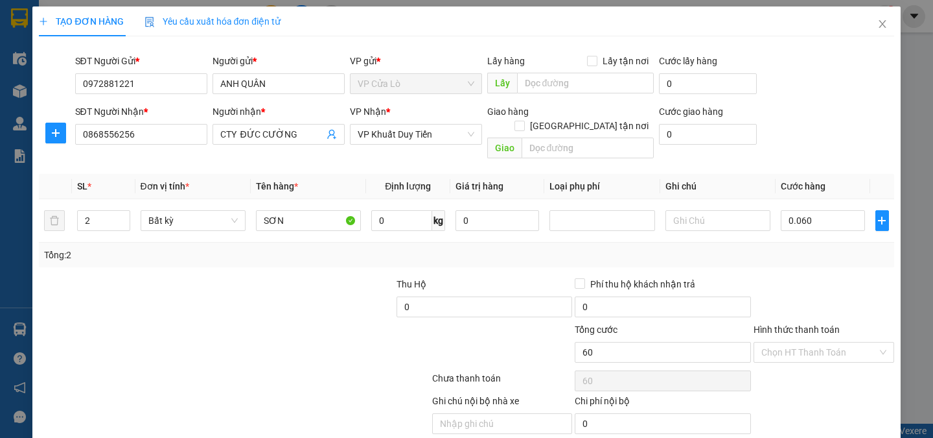
type input "60.000"
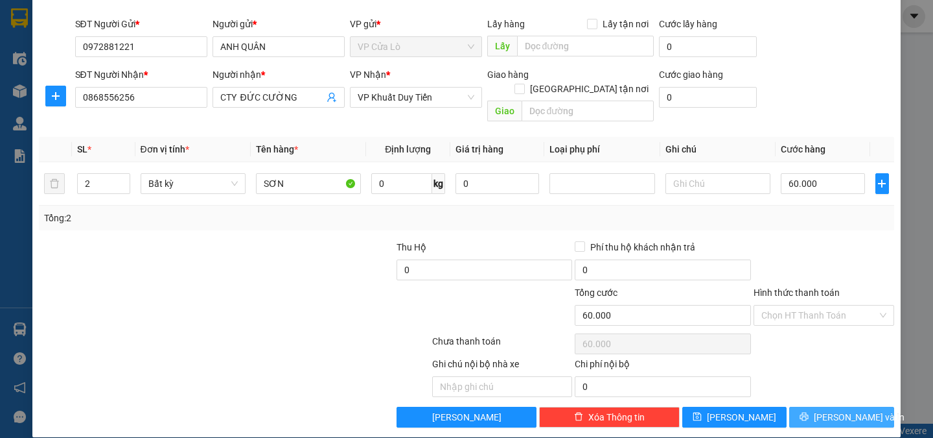
click at [840, 410] on span "[PERSON_NAME] và In" at bounding box center [859, 417] width 91 height 14
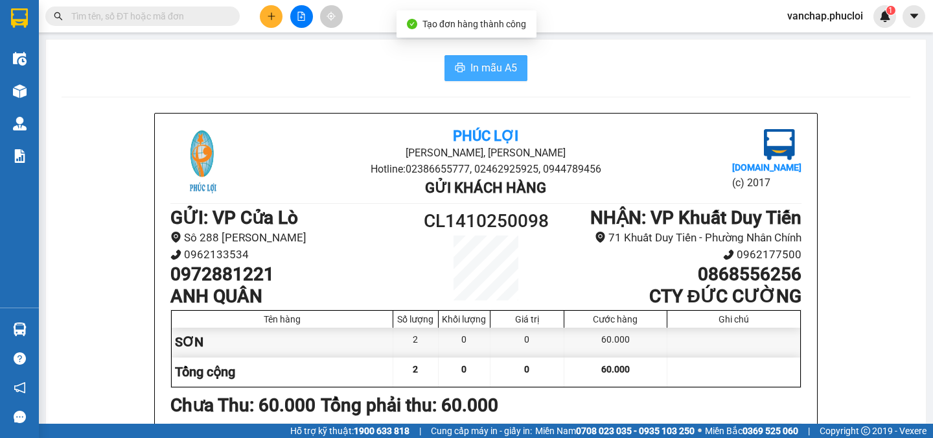
click at [471, 65] on span "In mẫu A5" at bounding box center [494, 68] width 47 height 16
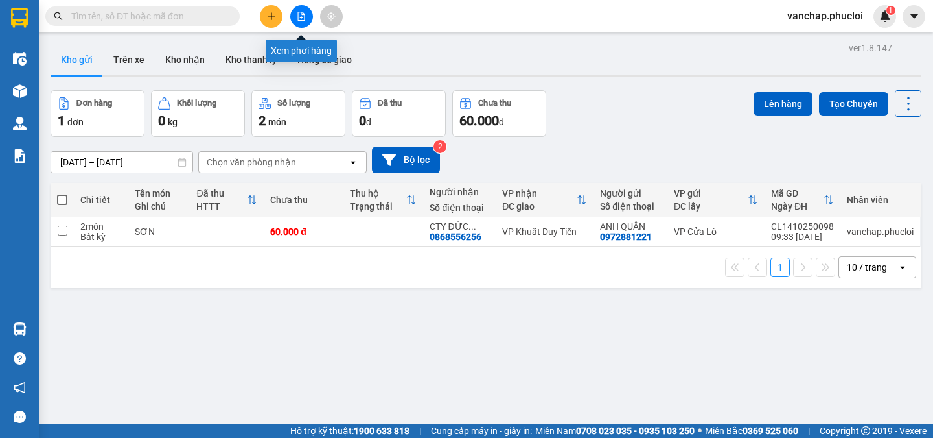
click at [301, 14] on icon "file-add" at bounding box center [301, 16] width 9 height 9
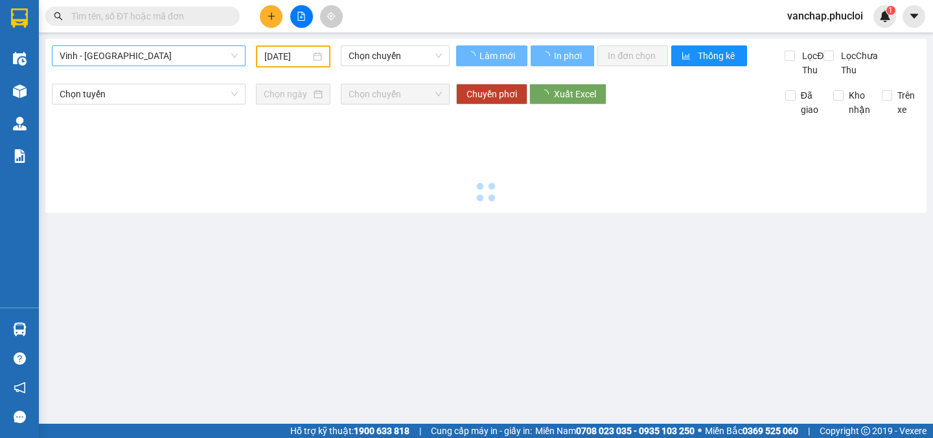
type input "[DATE]"
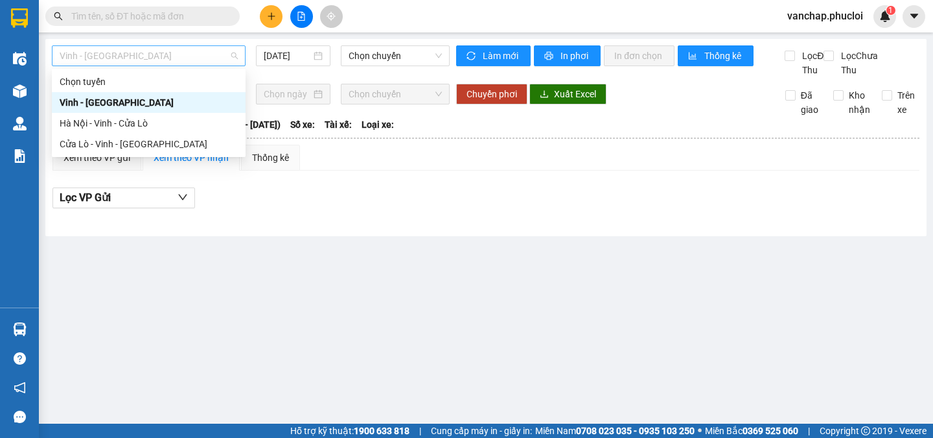
click at [103, 47] on span "Vinh - [GEOGRAPHIC_DATA]" at bounding box center [149, 55] width 178 height 19
click at [85, 122] on div "Hà Nội - Vinh - Cửa Lò" at bounding box center [149, 123] width 178 height 14
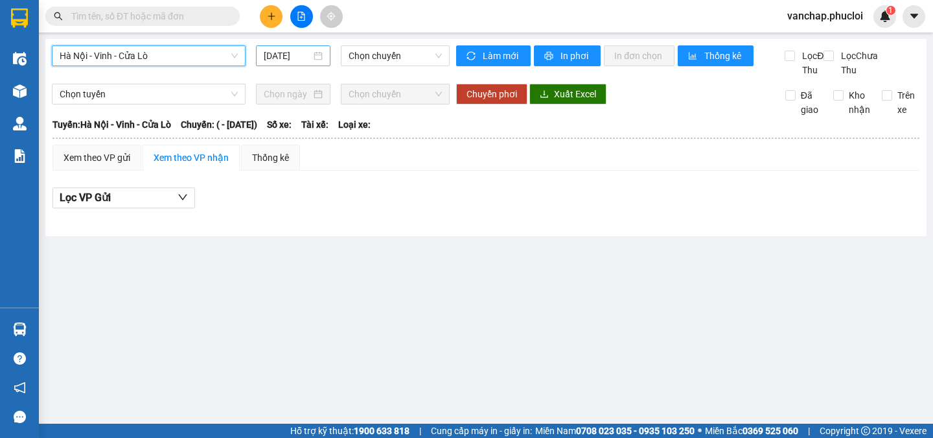
click at [316, 58] on div "[DATE]" at bounding box center [293, 56] width 59 height 14
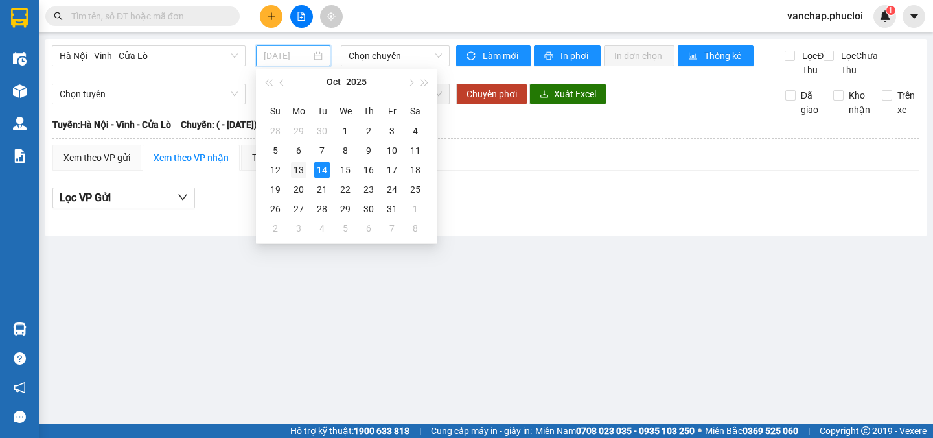
click at [299, 170] on div "13" at bounding box center [299, 170] width 16 height 16
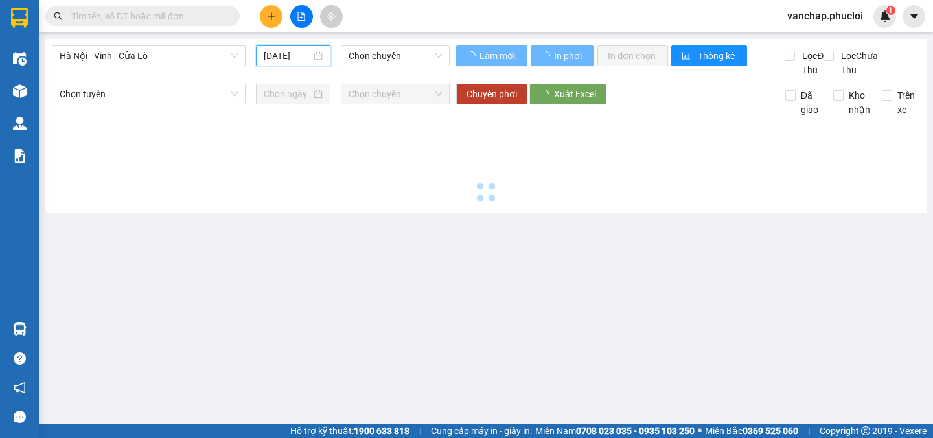
type input "[DATE]"
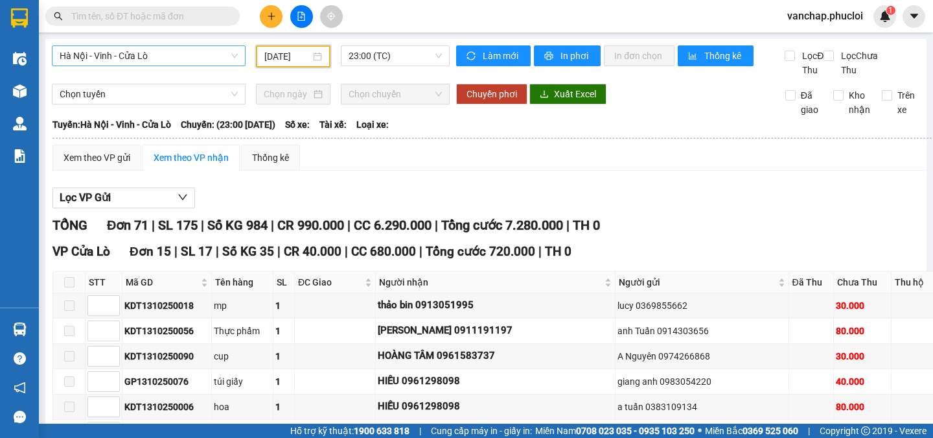
click at [161, 53] on span "Hà Nội - Vinh - Cửa Lò" at bounding box center [149, 55] width 178 height 19
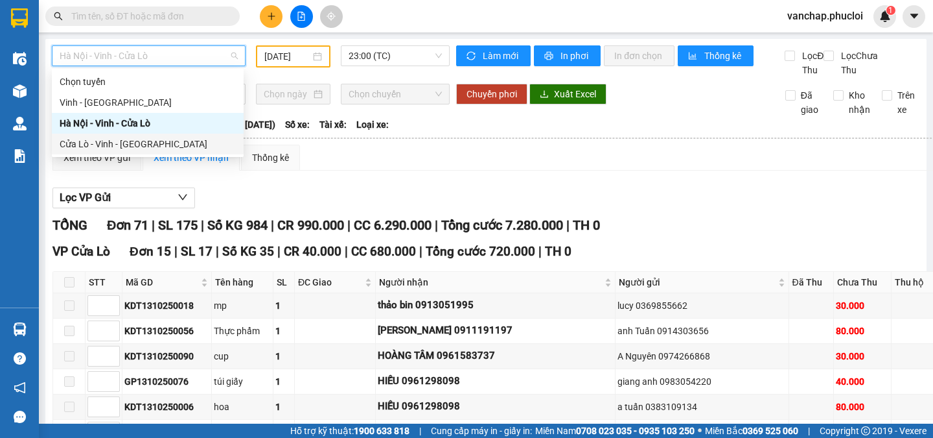
click at [113, 145] on div "Cửa Lò - Vinh - [GEOGRAPHIC_DATA]" at bounding box center [148, 144] width 176 height 14
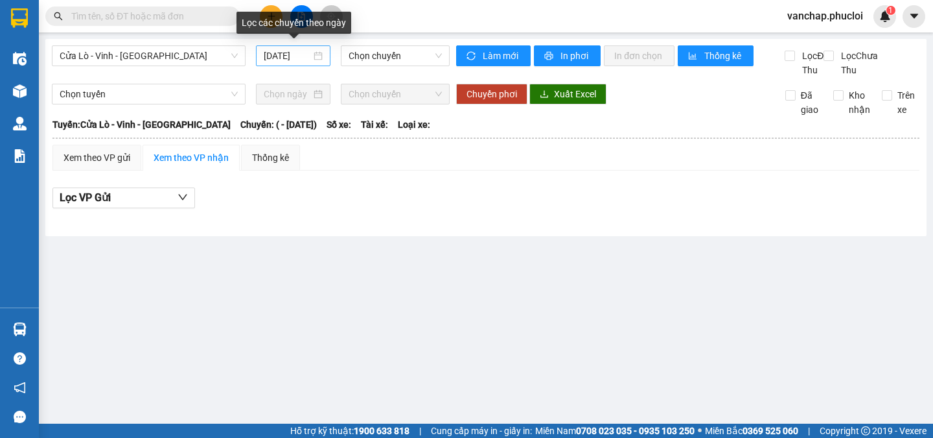
click at [318, 51] on div "[DATE]" at bounding box center [293, 56] width 59 height 14
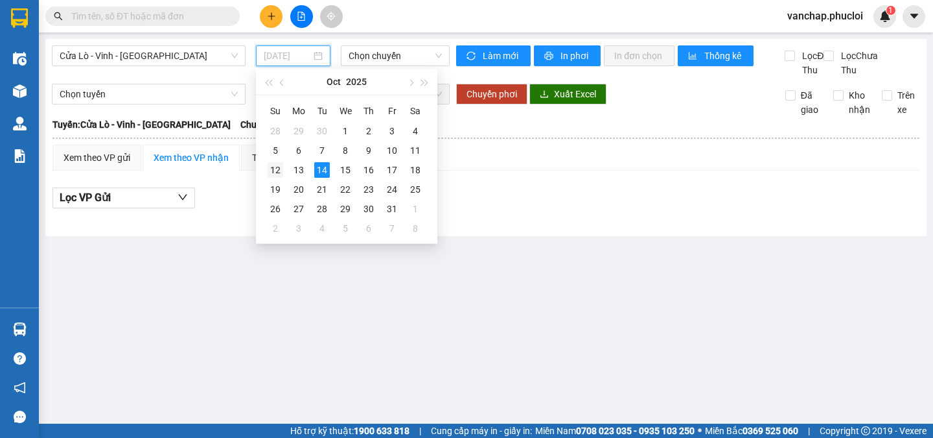
click at [270, 172] on div "12" at bounding box center [276, 170] width 16 height 16
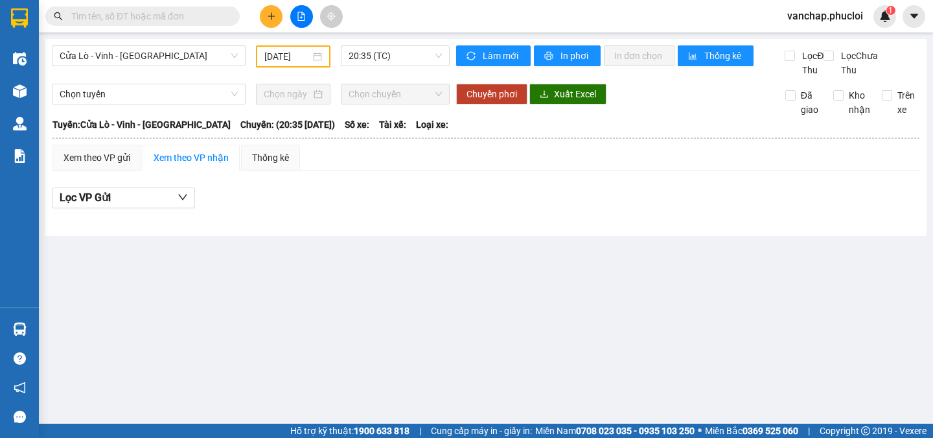
click at [323, 59] on div "[DATE]" at bounding box center [293, 56] width 75 height 22
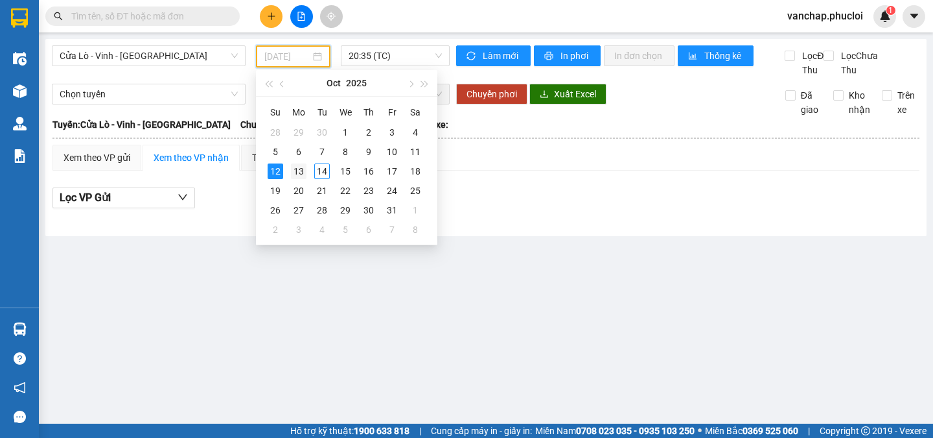
click at [300, 172] on div "13" at bounding box center [299, 171] width 16 height 16
type input "[DATE]"
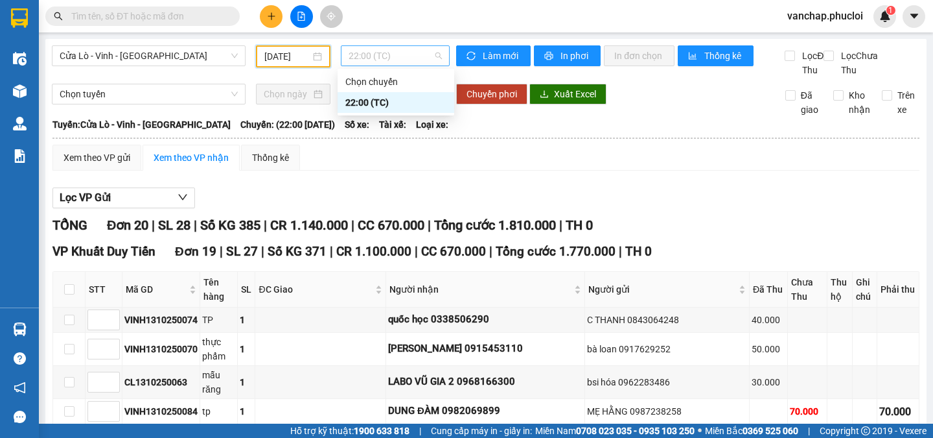
click at [391, 47] on span "22:00 (TC)" at bounding box center [395, 55] width 93 height 19
click at [370, 104] on div "22:00 (TC)" at bounding box center [396, 102] width 101 height 14
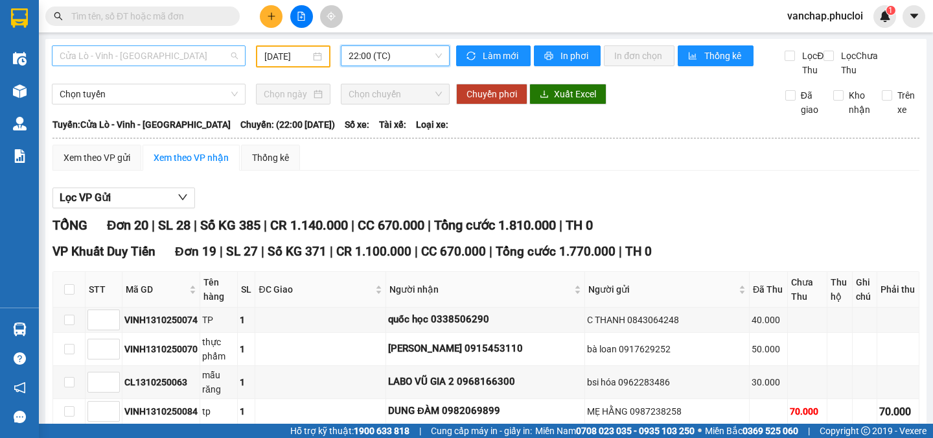
drag, startPoint x: 126, startPoint y: 56, endPoint x: 124, endPoint y: 65, distance: 9.3
click at [126, 56] on span "Cửa Lò - Vinh - [GEOGRAPHIC_DATA]" at bounding box center [149, 55] width 178 height 19
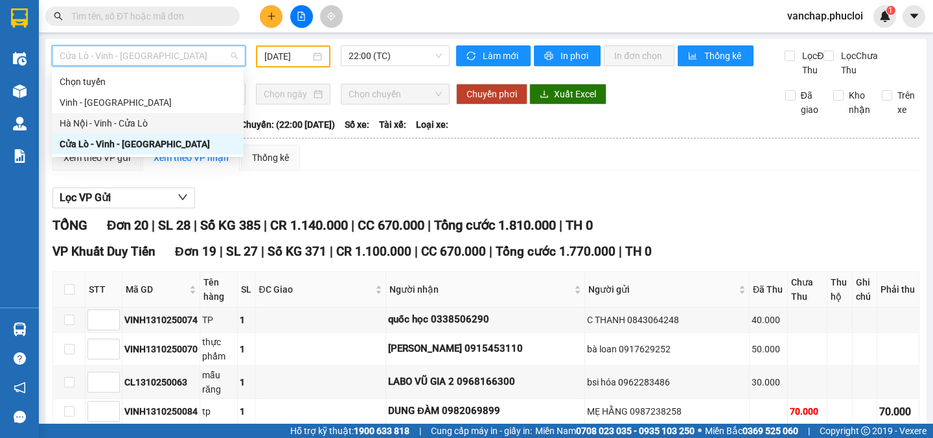
click at [110, 117] on div "Hà Nội - Vinh - Cửa Lò" at bounding box center [148, 123] width 176 height 14
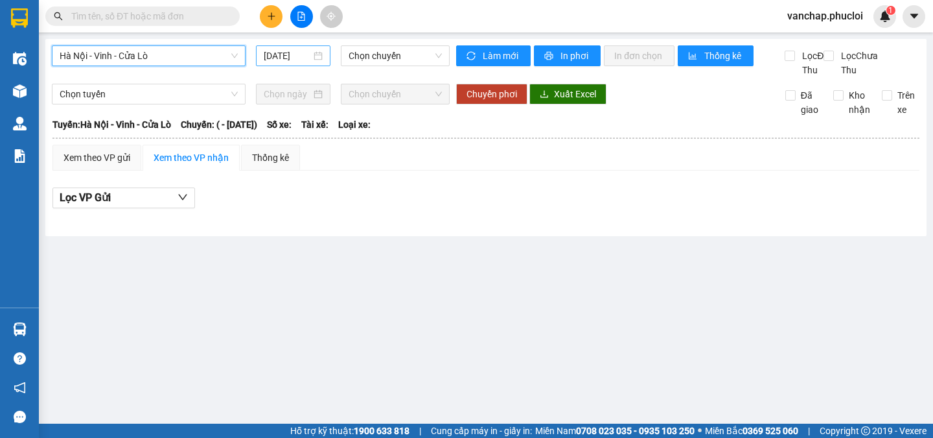
click at [322, 53] on div "[DATE]" at bounding box center [293, 56] width 59 height 14
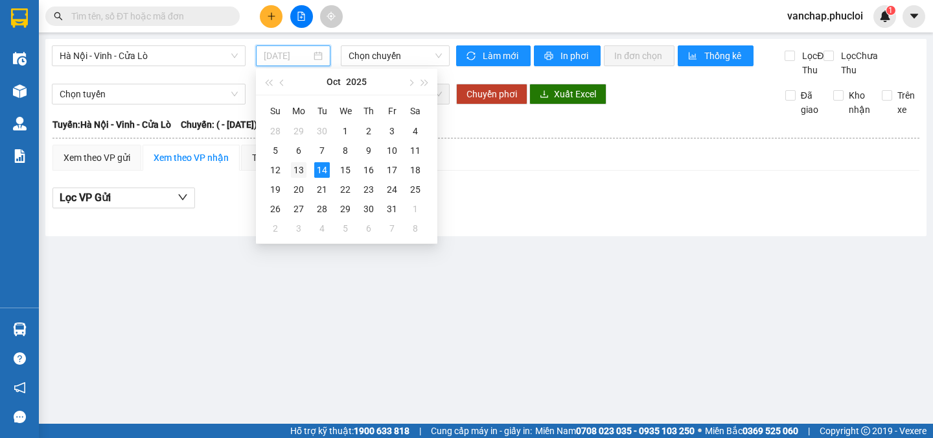
click at [301, 169] on div "13" at bounding box center [299, 170] width 16 height 16
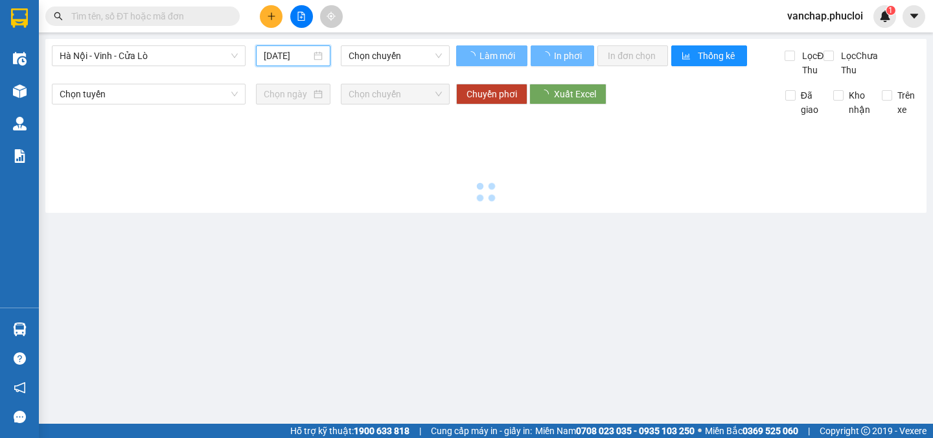
type input "[DATE]"
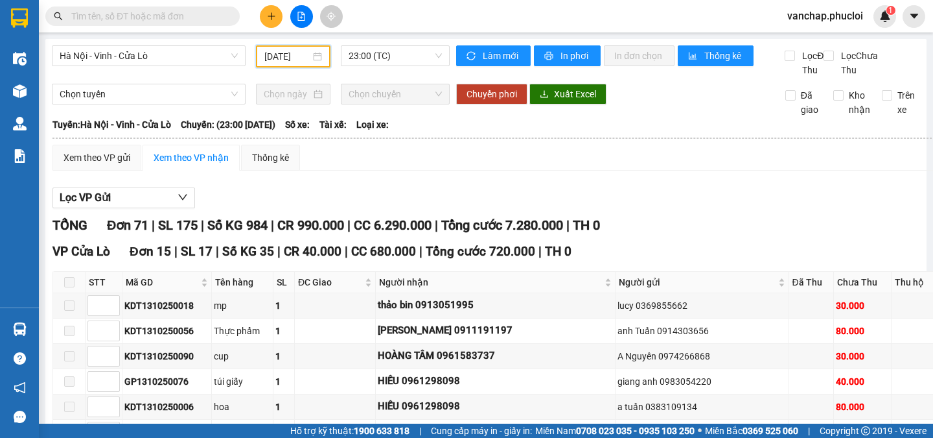
drag, startPoint x: 147, startPoint y: 58, endPoint x: 143, endPoint y: 69, distance: 12.3
click at [148, 58] on span "Hà Nội - Vinh - Cửa Lò" at bounding box center [149, 55] width 178 height 19
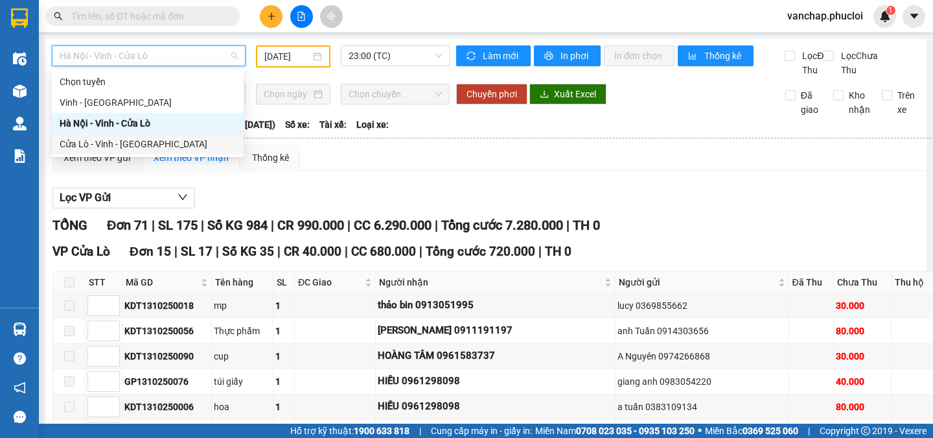
click at [117, 145] on div "Cửa Lò - Vinh - [GEOGRAPHIC_DATA]" at bounding box center [148, 144] width 176 height 14
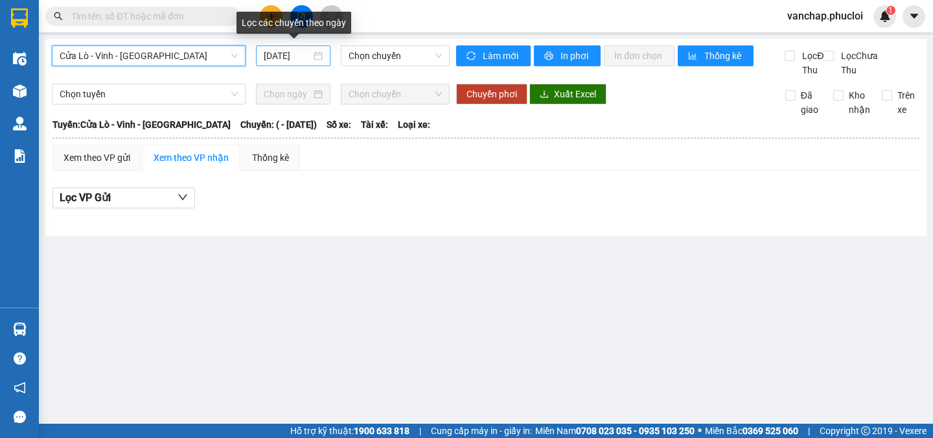
click at [314, 61] on div "[DATE]" at bounding box center [293, 56] width 59 height 14
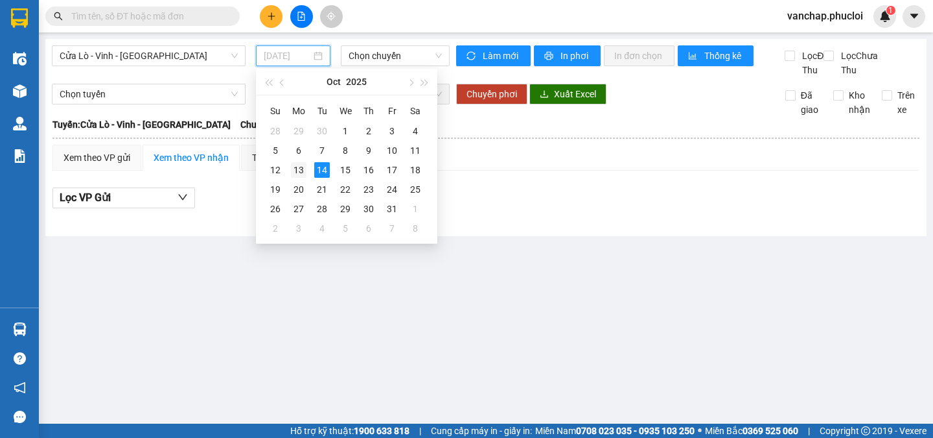
click at [296, 168] on div "13" at bounding box center [299, 170] width 16 height 16
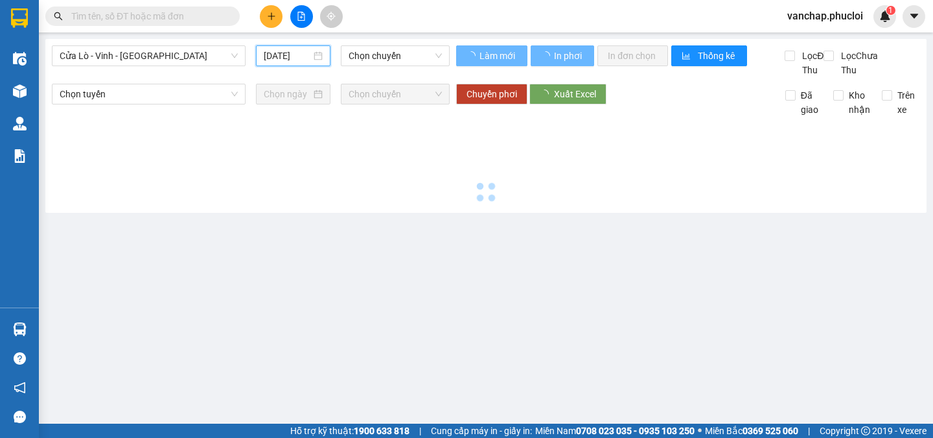
type input "[DATE]"
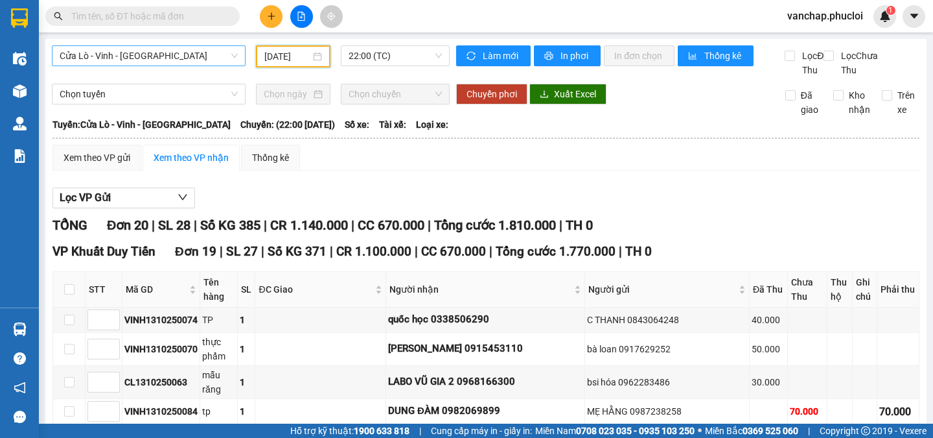
click at [115, 53] on span "Cửa Lò - Vinh - [GEOGRAPHIC_DATA]" at bounding box center [149, 55] width 178 height 19
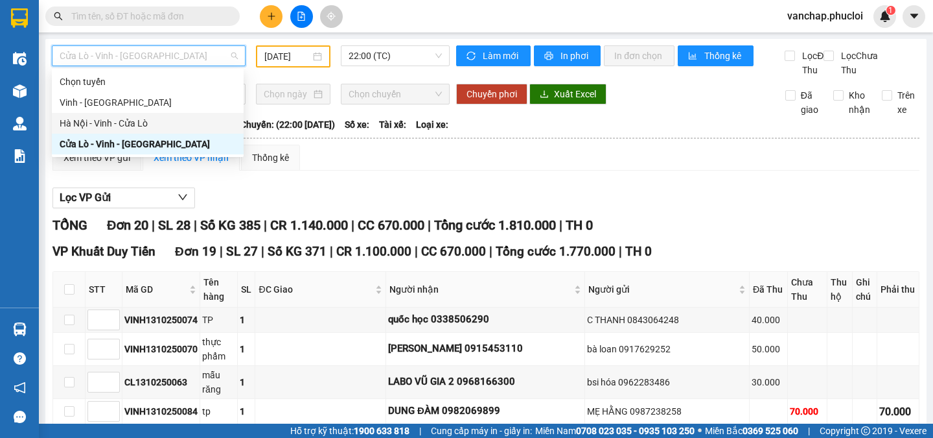
click at [100, 121] on div "Hà Nội - Vinh - Cửa Lò" at bounding box center [148, 123] width 176 height 14
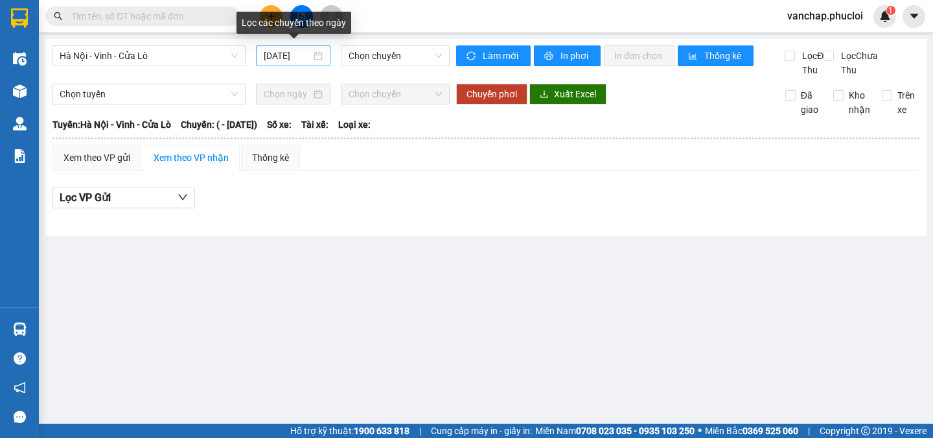
click at [321, 60] on div "[DATE]" at bounding box center [293, 56] width 59 height 14
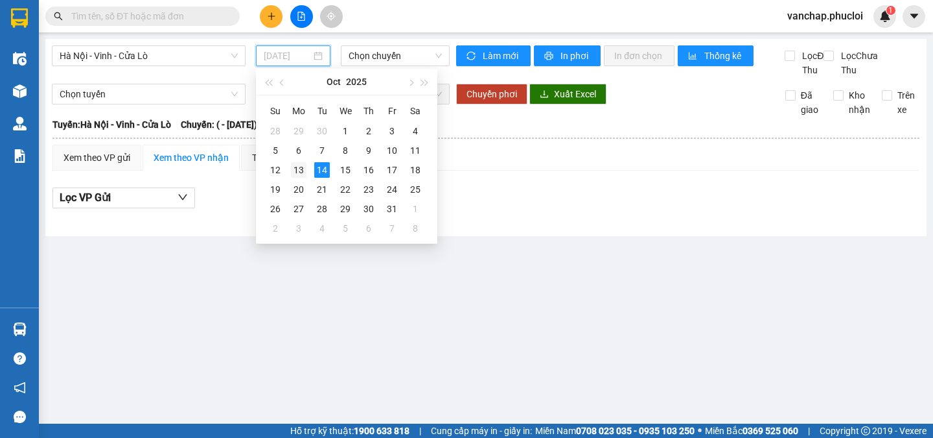
click at [300, 167] on div "13" at bounding box center [299, 170] width 16 height 16
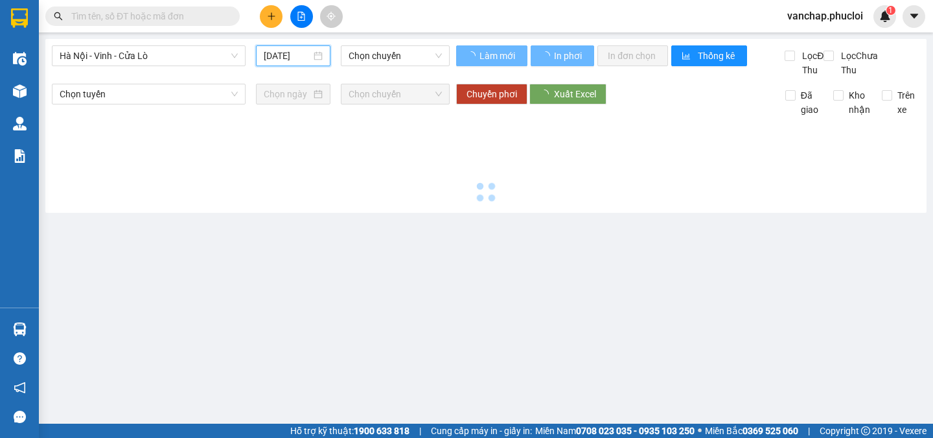
type input "[DATE]"
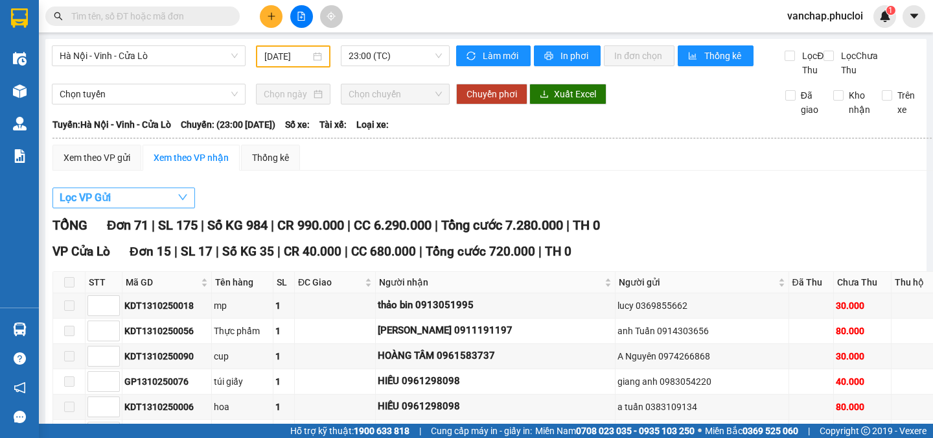
click at [137, 208] on button "Lọc VP Gửi" at bounding box center [124, 197] width 143 height 21
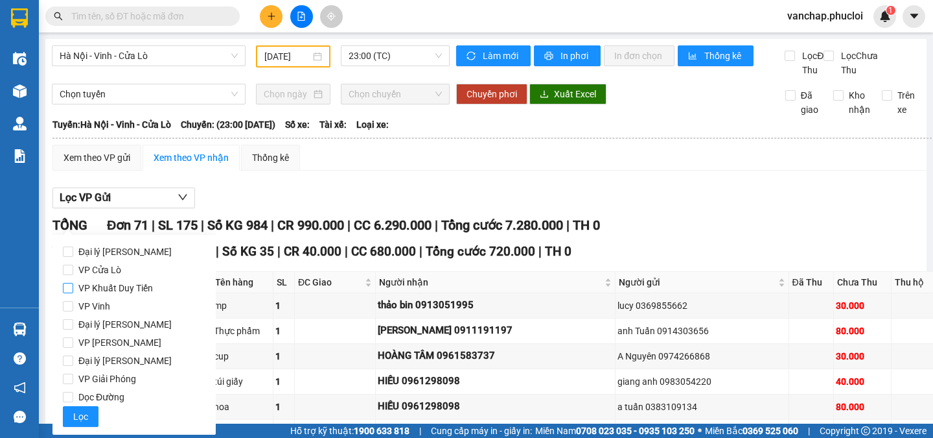
click at [71, 286] on input "VP Khuất Duy Tiến" at bounding box center [68, 288] width 10 height 10
checkbox input "true"
click at [71, 413] on button "Lọc" at bounding box center [81, 416] width 36 height 21
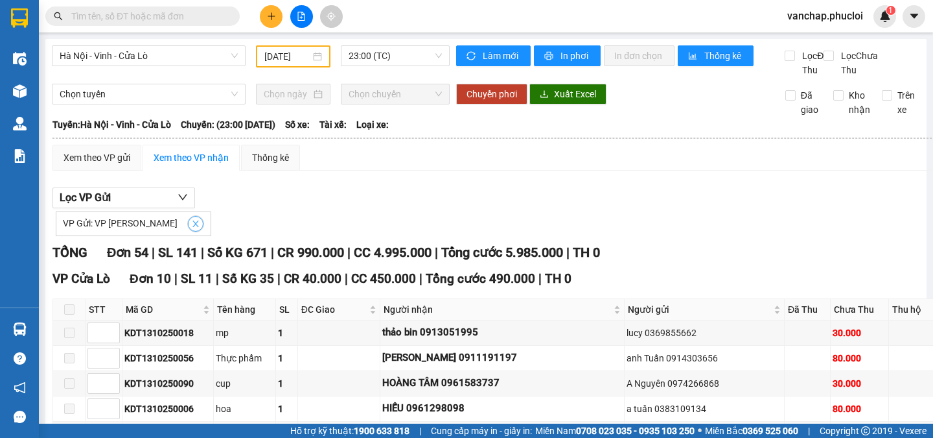
click at [191, 228] on icon "close" at bounding box center [195, 223] width 9 height 9
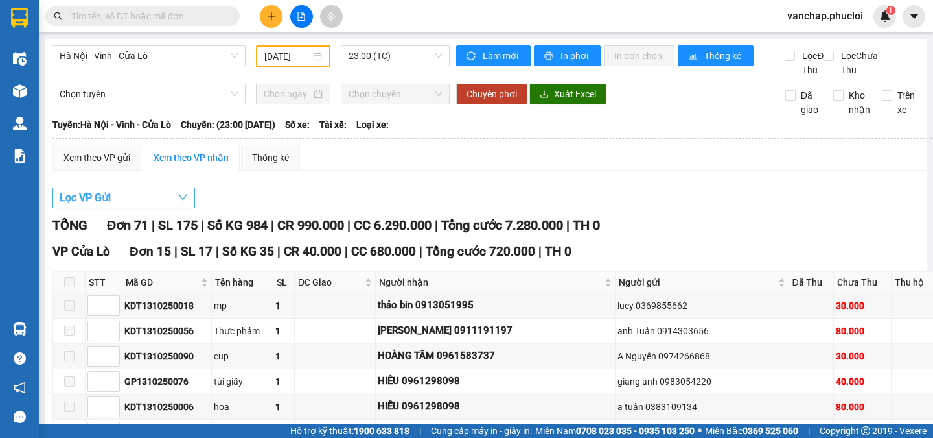
click at [152, 208] on button "Lọc VP Gửi" at bounding box center [124, 197] width 143 height 21
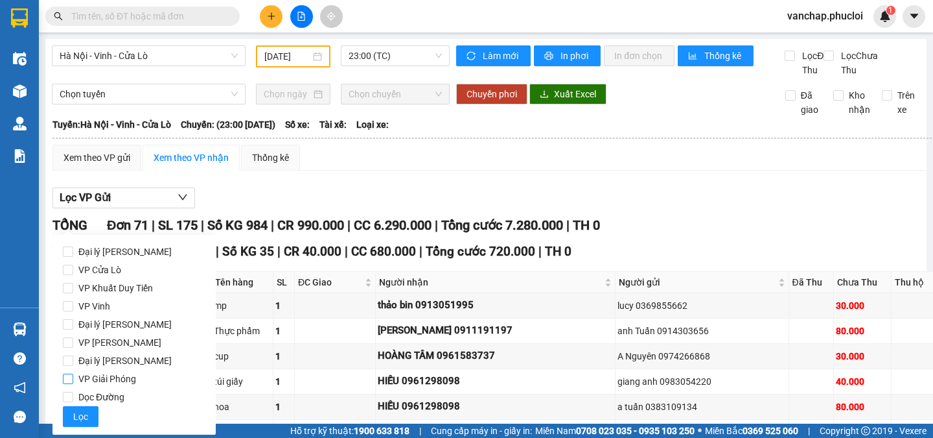
click at [67, 380] on input "VP Giải Phóng" at bounding box center [68, 378] width 10 height 10
checkbox input "true"
click at [81, 412] on span "Lọc" at bounding box center [80, 416] width 15 height 14
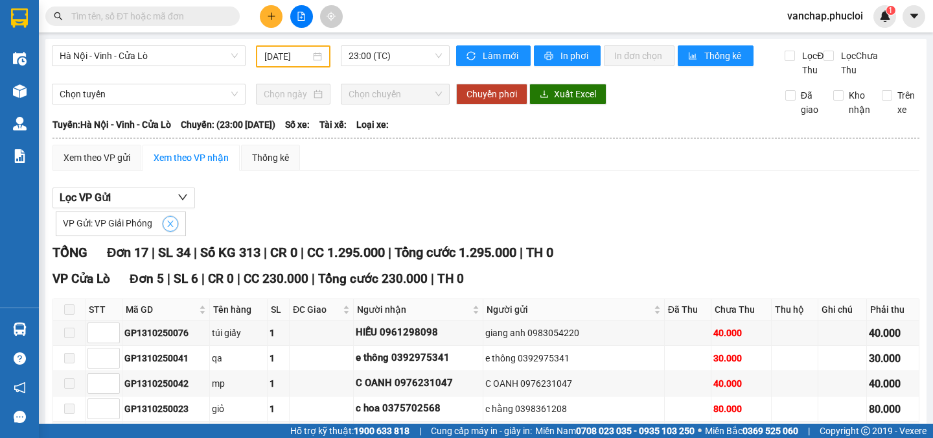
click at [164, 228] on span "close" at bounding box center [170, 223] width 14 height 9
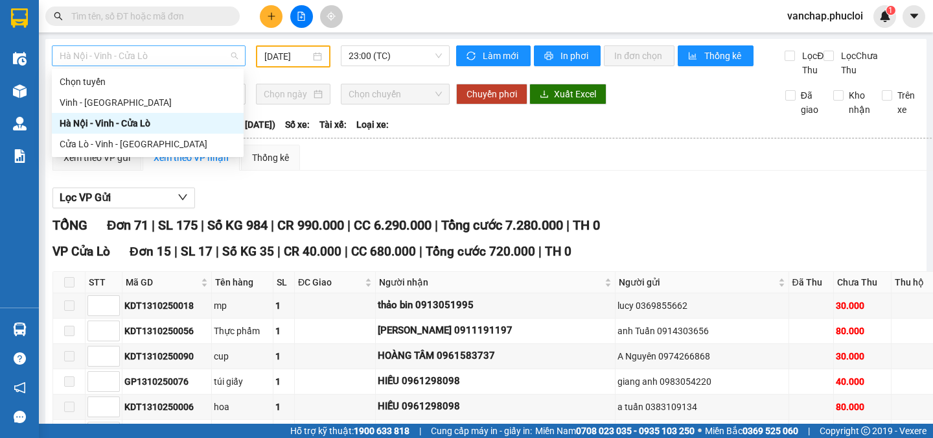
click at [155, 48] on span "Hà Nội - Vinh - Cửa Lò" at bounding box center [149, 55] width 178 height 19
click at [135, 139] on div "Cửa Lò - Vinh - [GEOGRAPHIC_DATA]" at bounding box center [148, 144] width 176 height 14
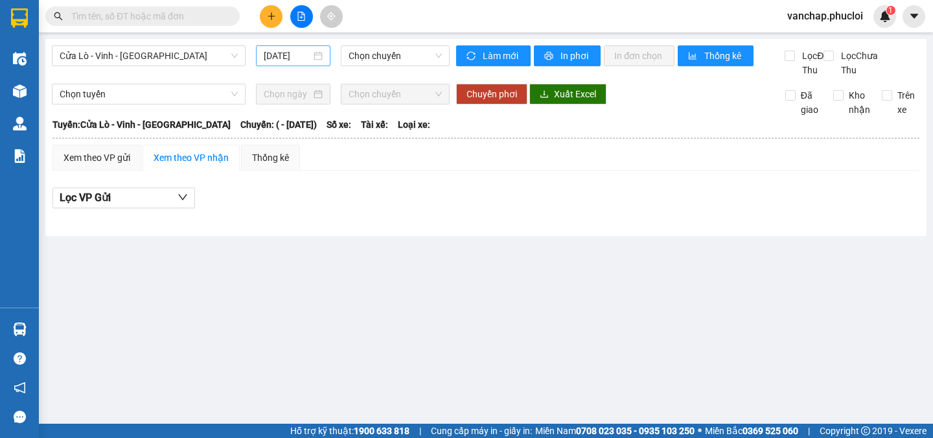
click at [322, 56] on div "[DATE]" at bounding box center [293, 56] width 59 height 14
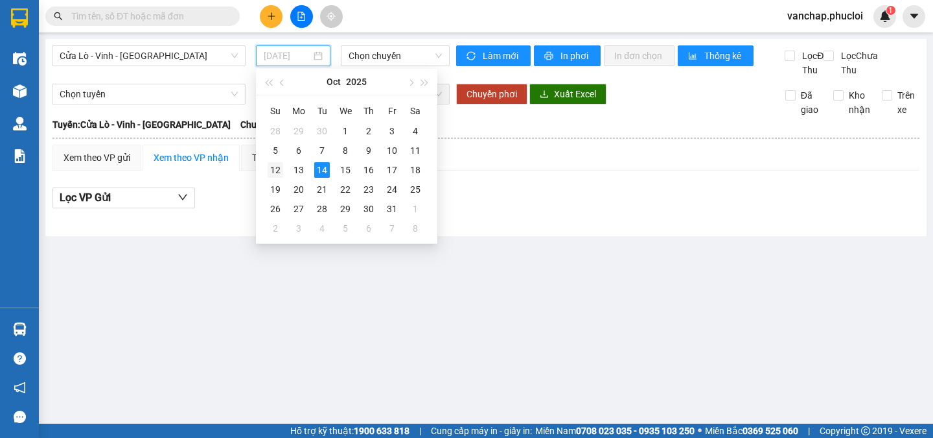
click at [279, 167] on div "12" at bounding box center [276, 170] width 16 height 16
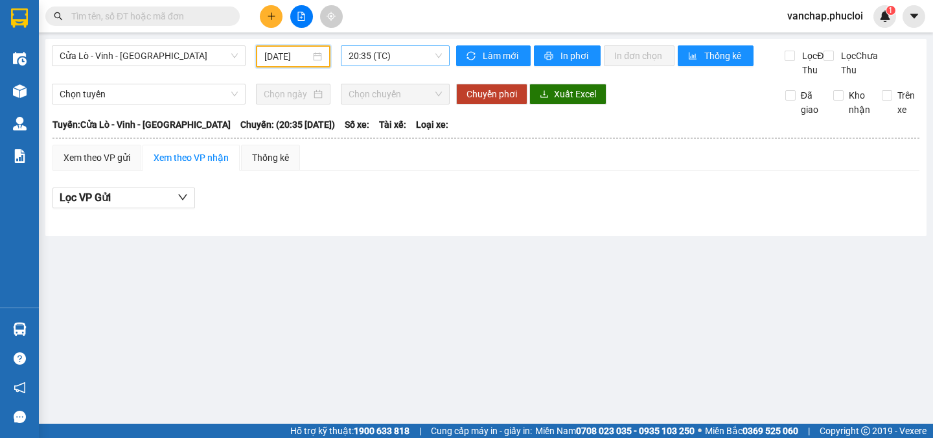
click at [403, 58] on span "20:35 (TC)" at bounding box center [395, 55] width 93 height 19
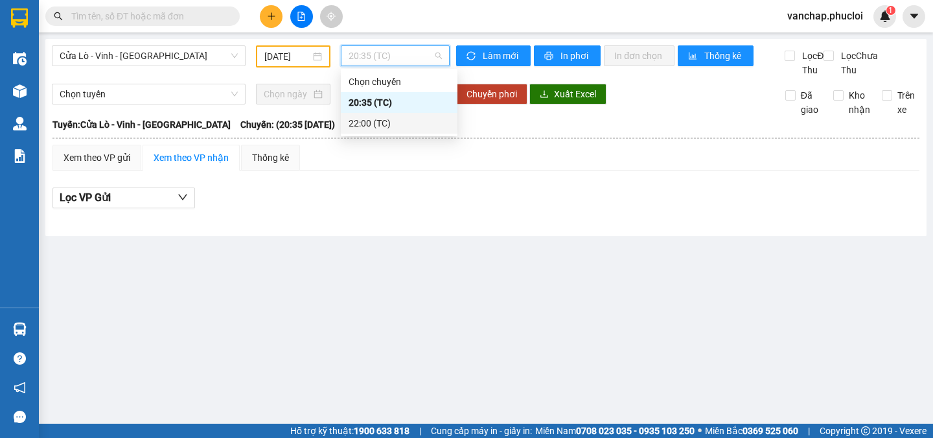
click at [380, 121] on div "22:00 (TC)" at bounding box center [399, 123] width 101 height 14
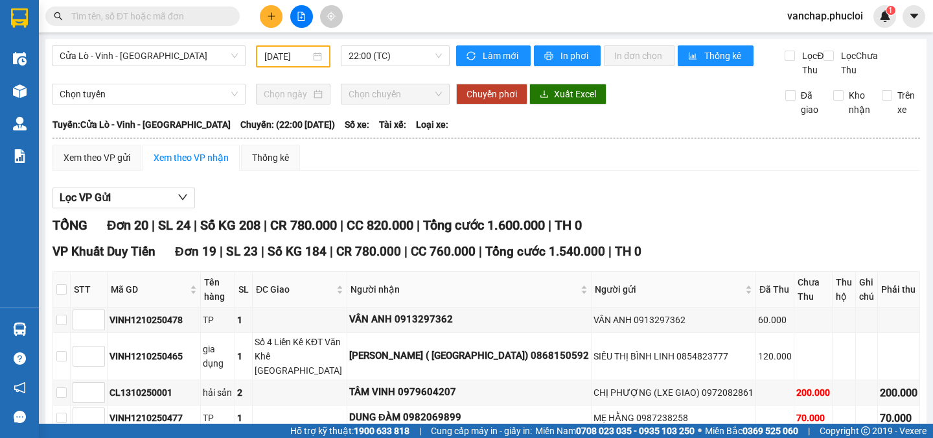
click at [309, 51] on div "[DATE]" at bounding box center [293, 56] width 58 height 14
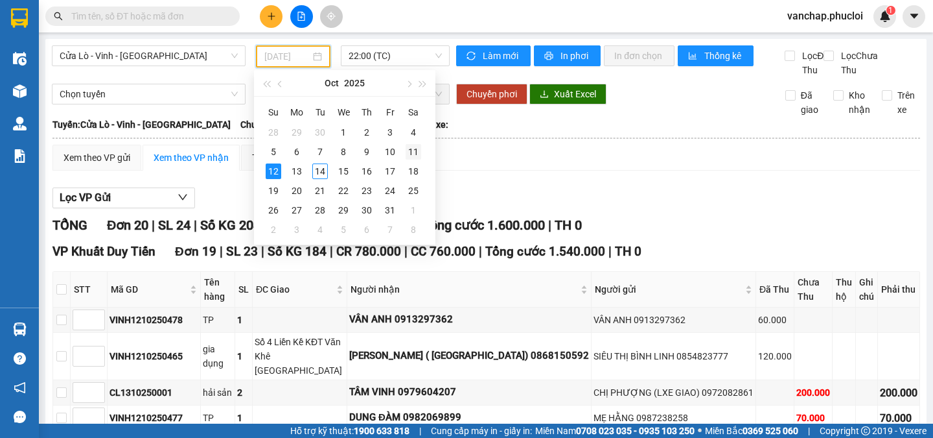
click at [413, 157] on div "11" at bounding box center [414, 152] width 16 height 16
type input "[DATE]"
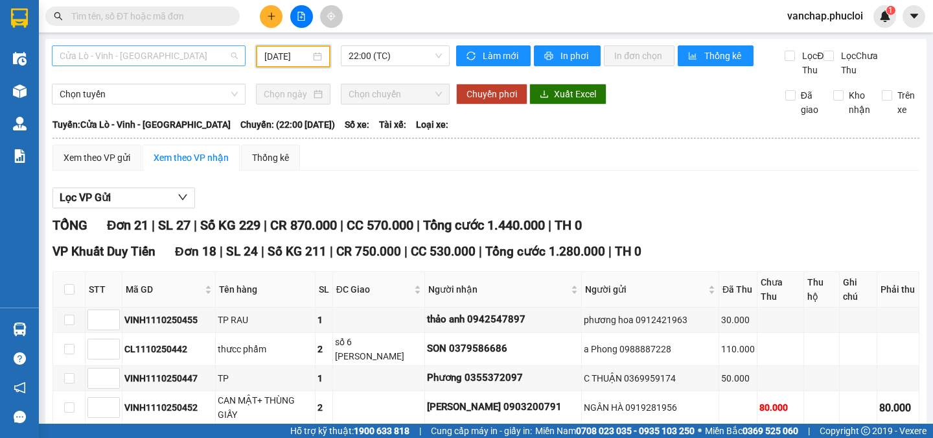
click at [174, 49] on span "Cửa Lò - Vinh - [GEOGRAPHIC_DATA]" at bounding box center [149, 55] width 178 height 19
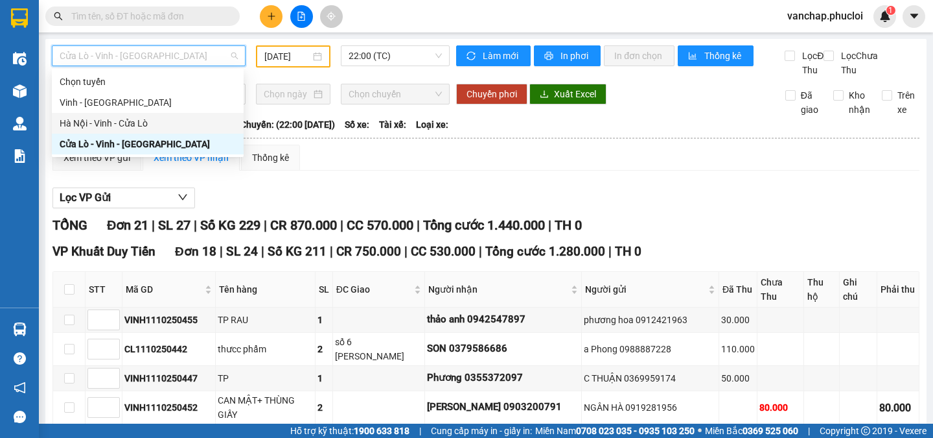
click at [102, 119] on div "Hà Nội - Vinh - Cửa Lò" at bounding box center [148, 123] width 176 height 14
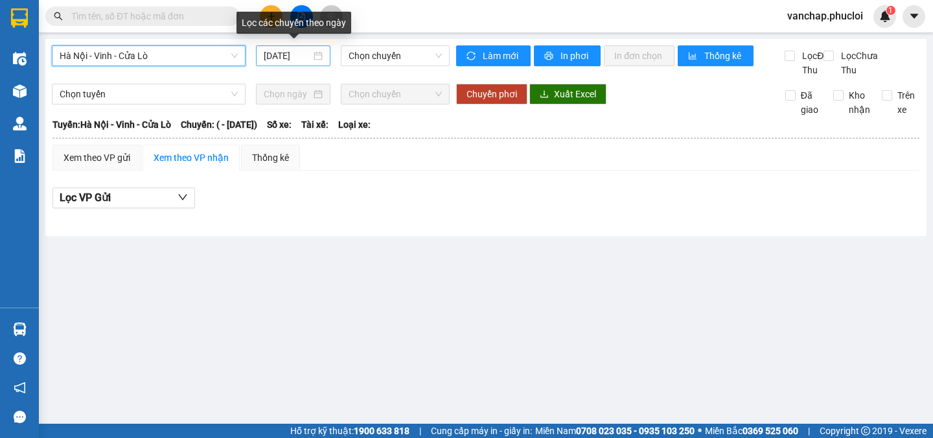
click at [322, 54] on div "[DATE]" at bounding box center [293, 56] width 59 height 14
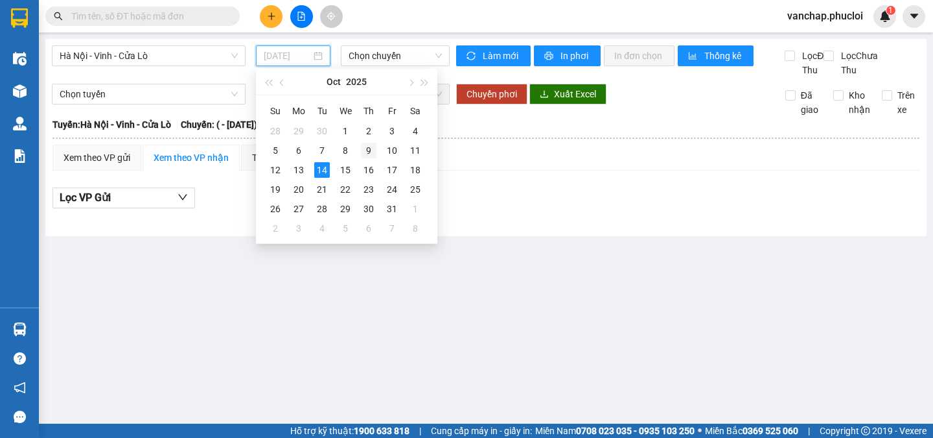
click at [369, 146] on div "9" at bounding box center [369, 151] width 16 height 16
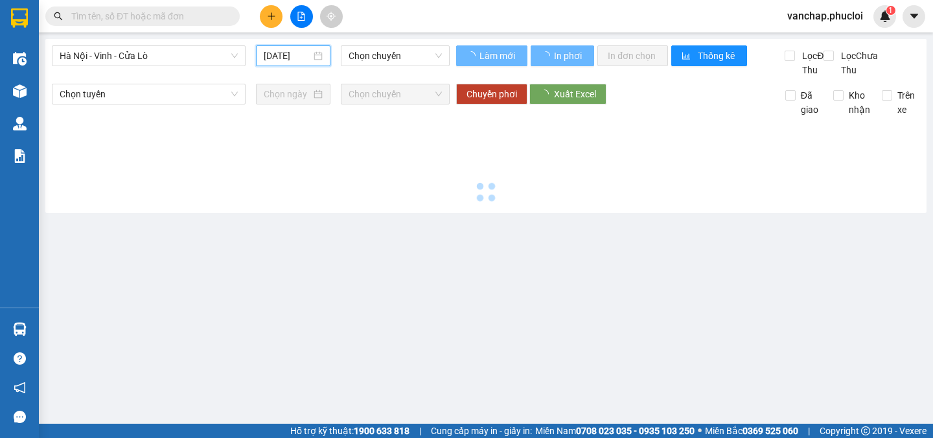
type input "[DATE]"
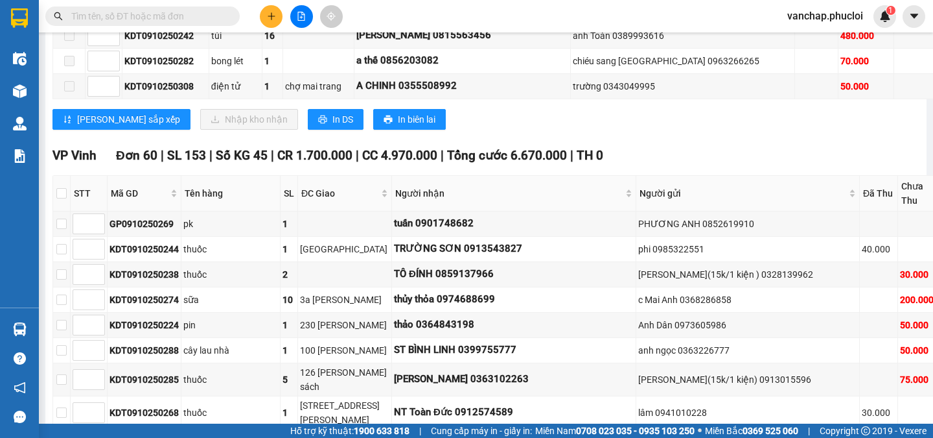
scroll to position [373, 0]
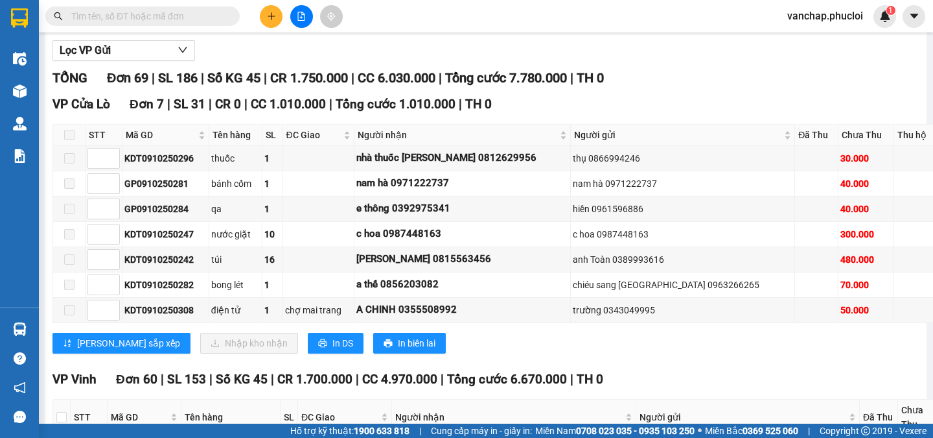
scroll to position [0, 0]
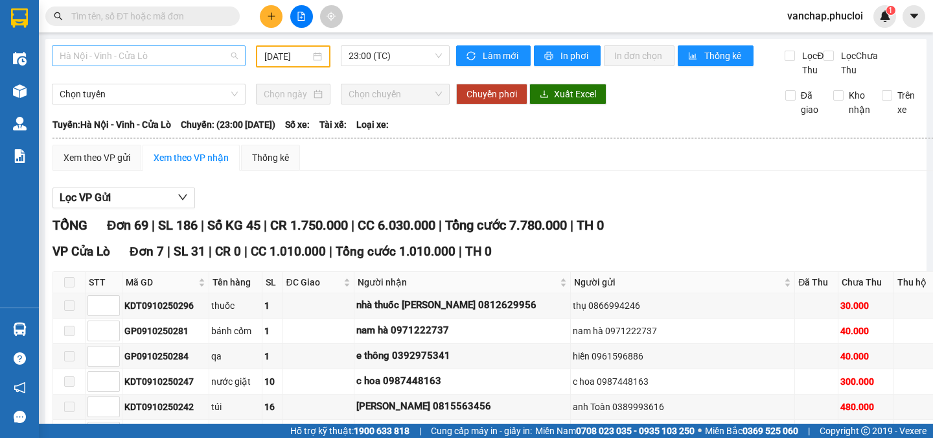
click at [141, 49] on span "Hà Nội - Vinh - Cửa Lò" at bounding box center [149, 55] width 178 height 19
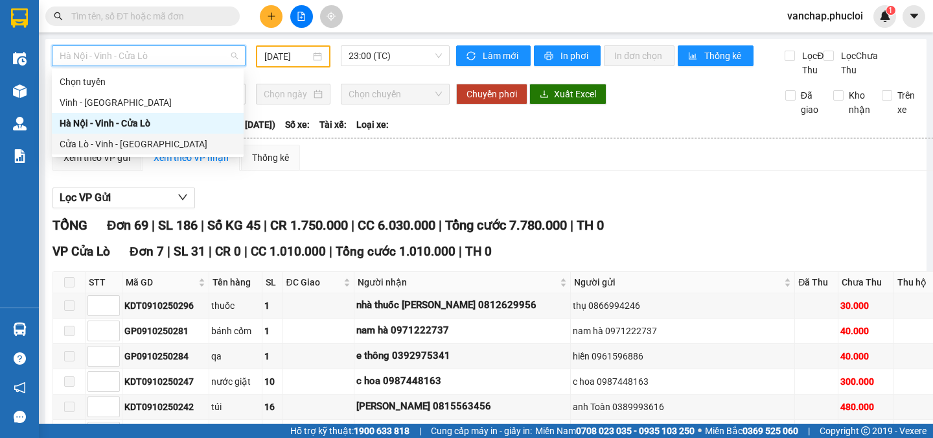
click at [112, 143] on div "Cửa Lò - Vinh - [GEOGRAPHIC_DATA]" at bounding box center [148, 144] width 176 height 14
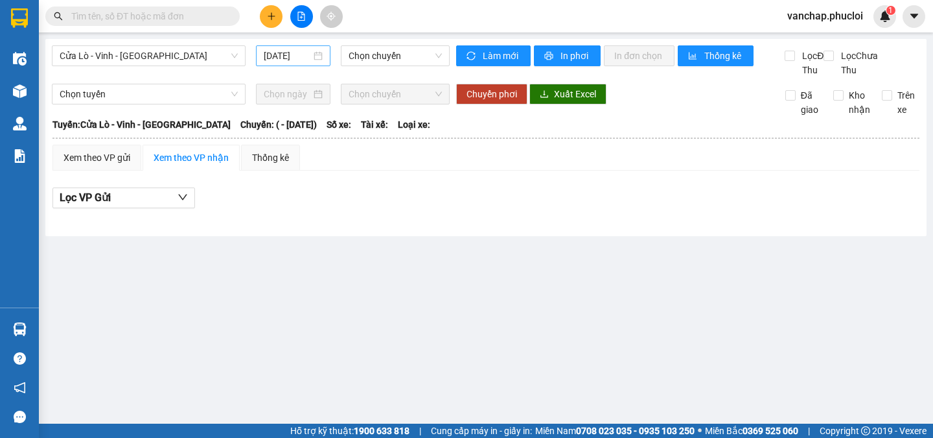
click at [316, 53] on div "[DATE]" at bounding box center [293, 56] width 59 height 14
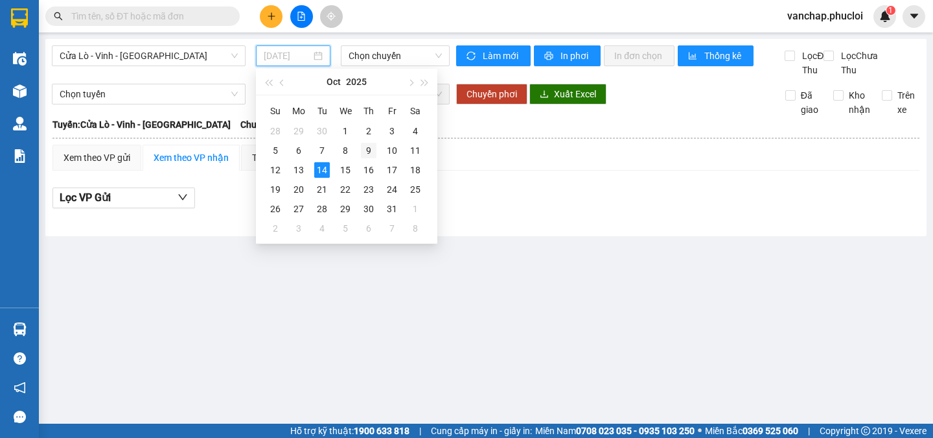
click at [368, 145] on div "9" at bounding box center [369, 151] width 16 height 16
type input "[DATE]"
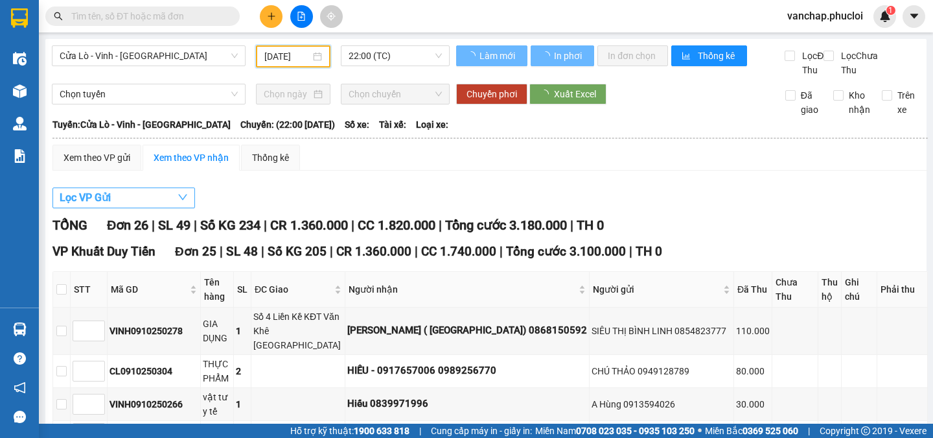
click at [142, 208] on button "Lọc VP Gửi" at bounding box center [124, 197] width 143 height 21
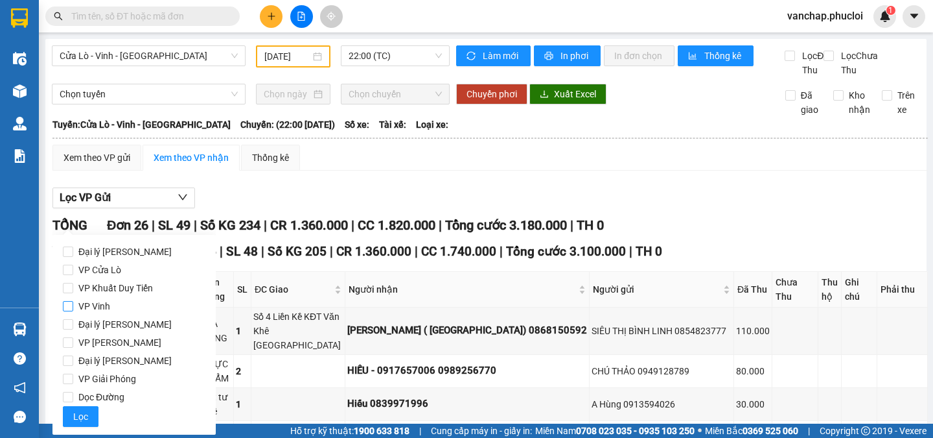
click at [67, 306] on input "VP Vinh" at bounding box center [68, 306] width 10 height 10
checkbox input "true"
click at [75, 416] on span "Lọc" at bounding box center [80, 416] width 15 height 14
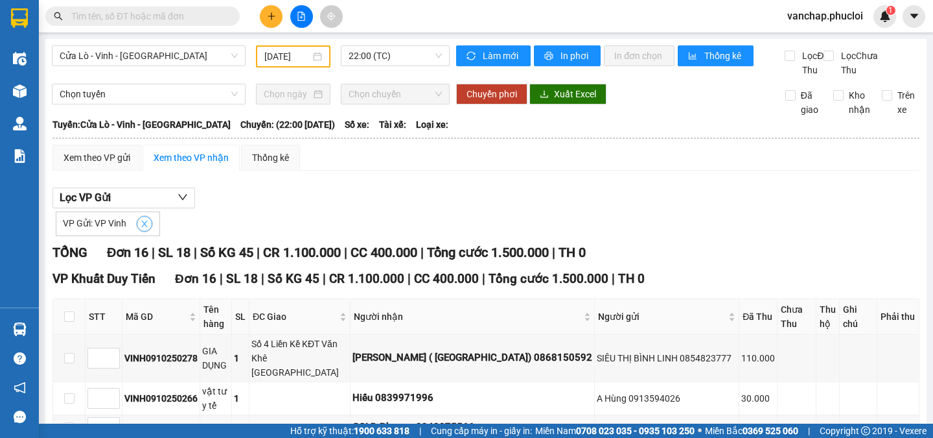
click at [141, 228] on icon "close" at bounding box center [144, 223] width 9 height 9
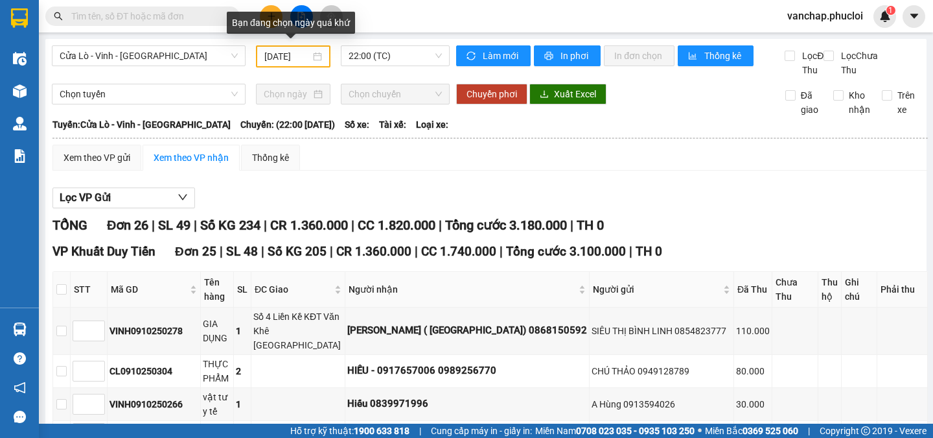
click at [318, 64] on div "[DATE]" at bounding box center [293, 56] width 75 height 22
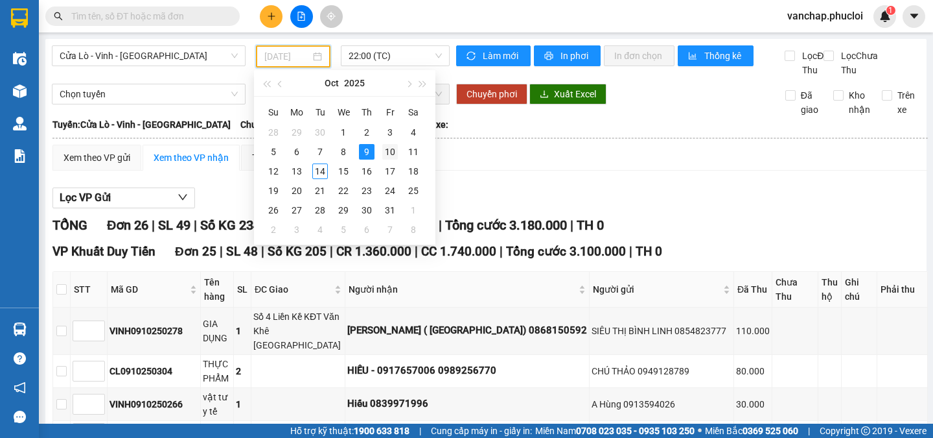
click at [388, 156] on div "10" at bounding box center [390, 152] width 16 height 16
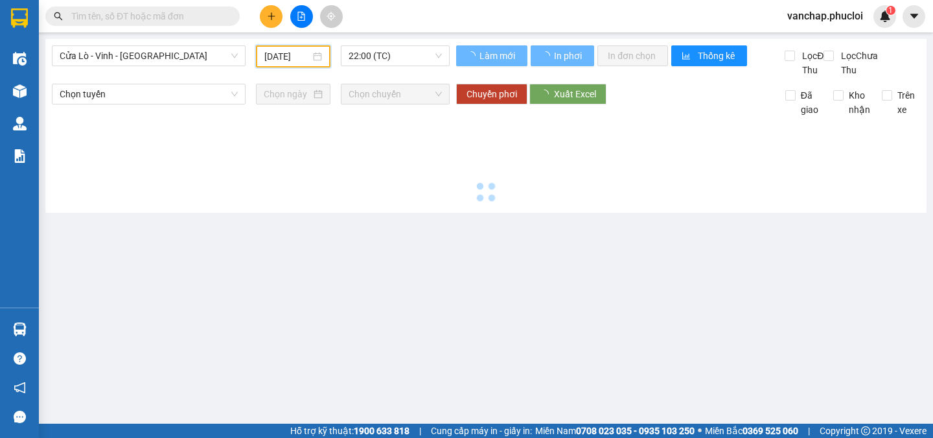
scroll to position [0, 0]
type input "[DATE]"
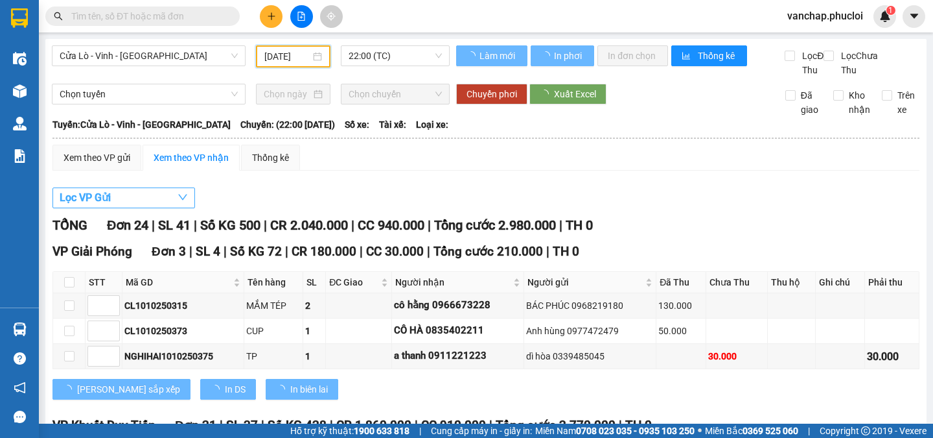
click at [141, 204] on button "Lọc VP Gửi" at bounding box center [124, 197] width 143 height 21
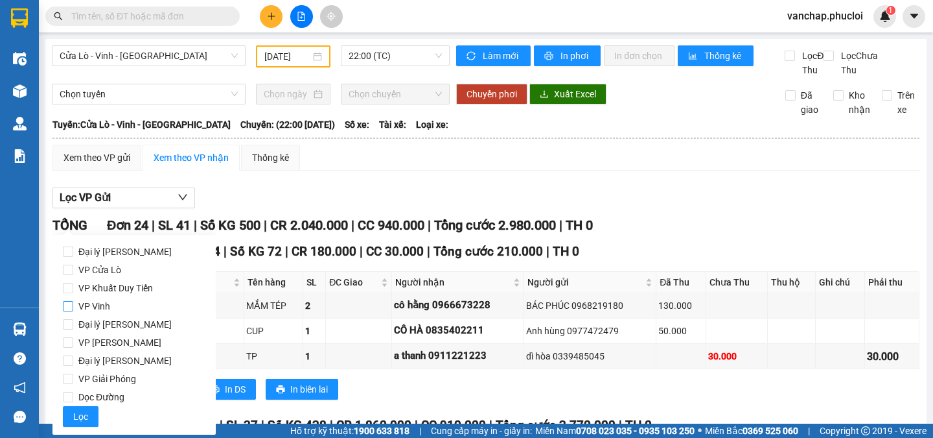
click at [70, 305] on input "VP Vinh" at bounding box center [68, 306] width 10 height 10
checkbox input "true"
click at [78, 413] on span "Lọc" at bounding box center [80, 416] width 15 height 14
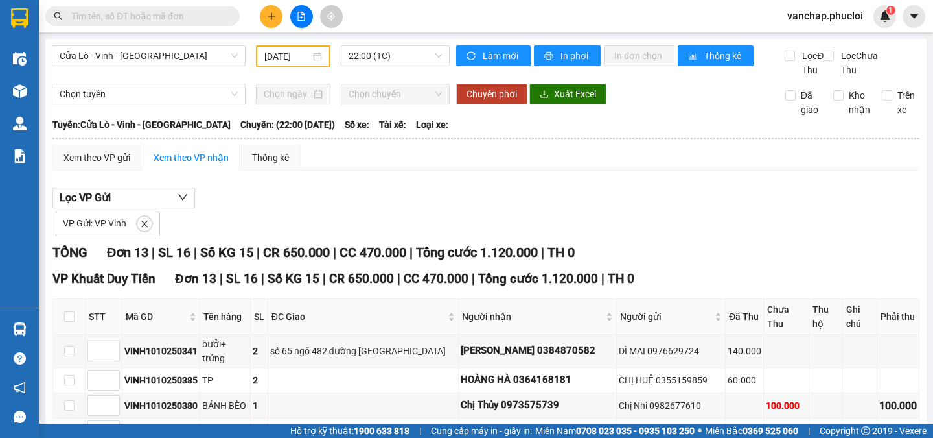
click at [319, 54] on div "[DATE]" at bounding box center [293, 56] width 58 height 14
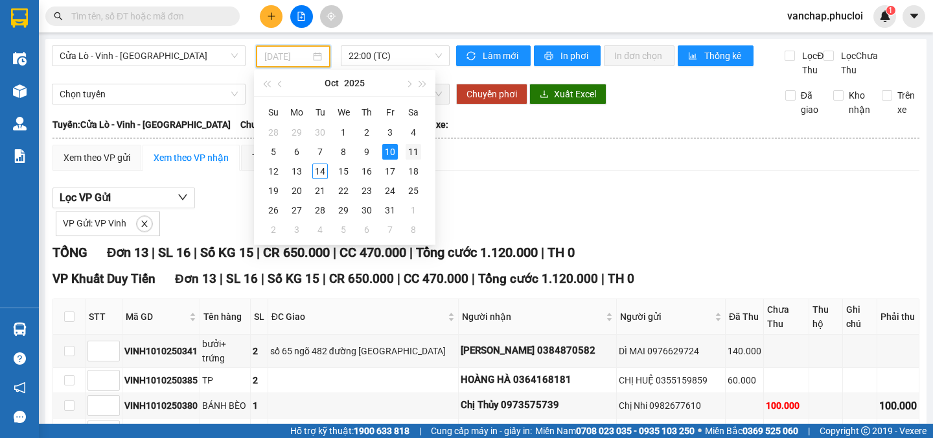
click at [416, 150] on div "11" at bounding box center [414, 152] width 16 height 16
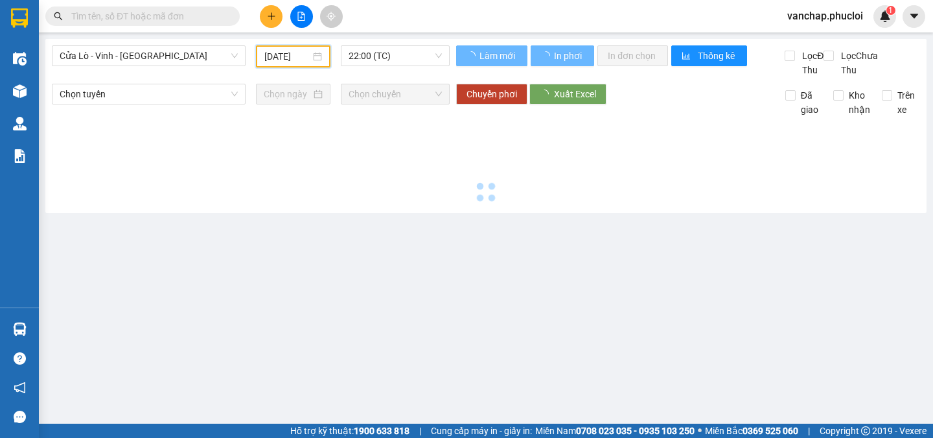
type input "[DATE]"
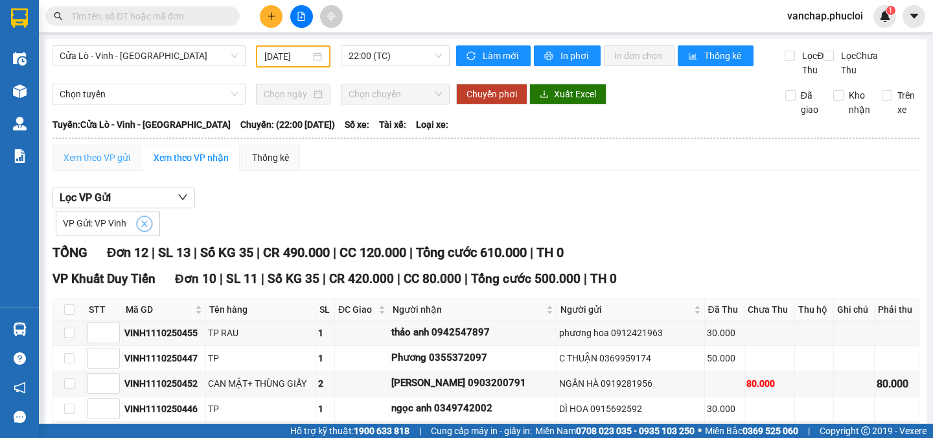
drag, startPoint x: 143, startPoint y: 237, endPoint x: 138, endPoint y: 172, distance: 65.0
click at [143, 227] on icon "close" at bounding box center [144, 223] width 6 height 6
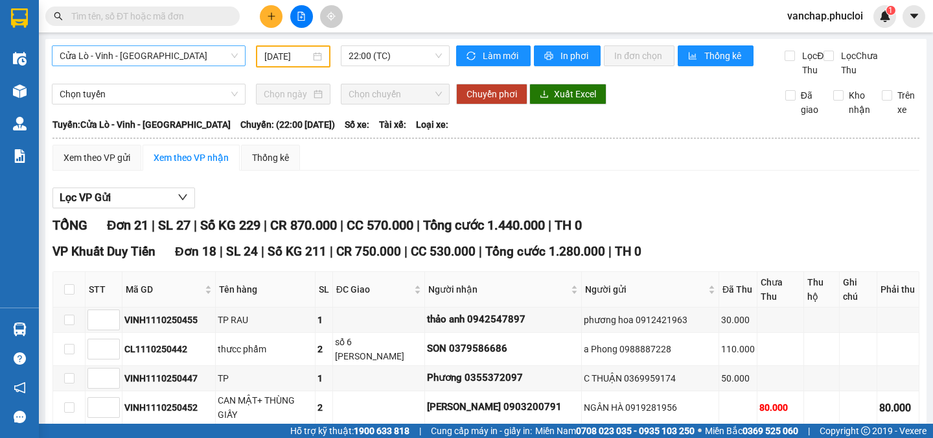
click at [161, 56] on span "Cửa Lò - Vinh - [GEOGRAPHIC_DATA]" at bounding box center [149, 55] width 178 height 19
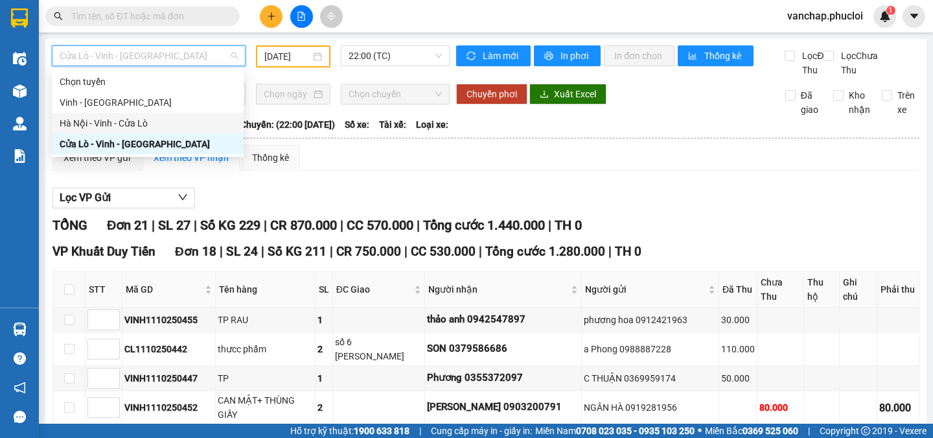
click at [111, 121] on div "Hà Nội - Vinh - Cửa Lò" at bounding box center [148, 123] width 176 height 14
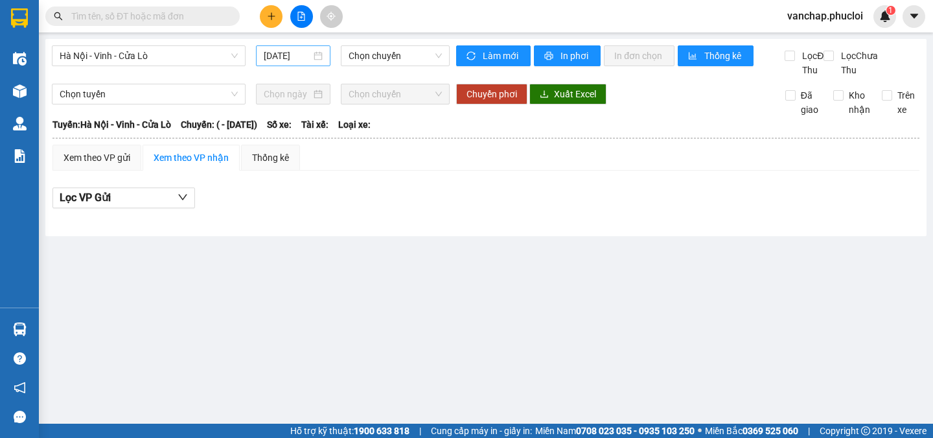
click at [320, 58] on div "[DATE]" at bounding box center [293, 56] width 59 height 14
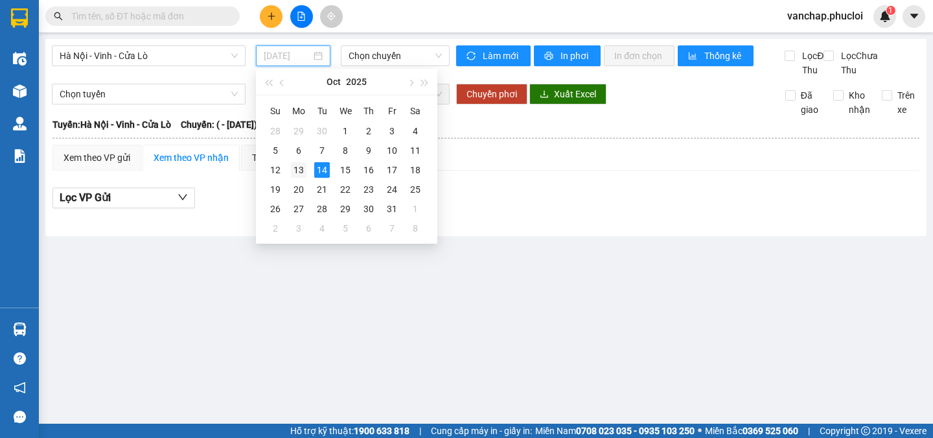
click at [303, 166] on div "13" at bounding box center [299, 170] width 16 height 16
type input "[DATE]"
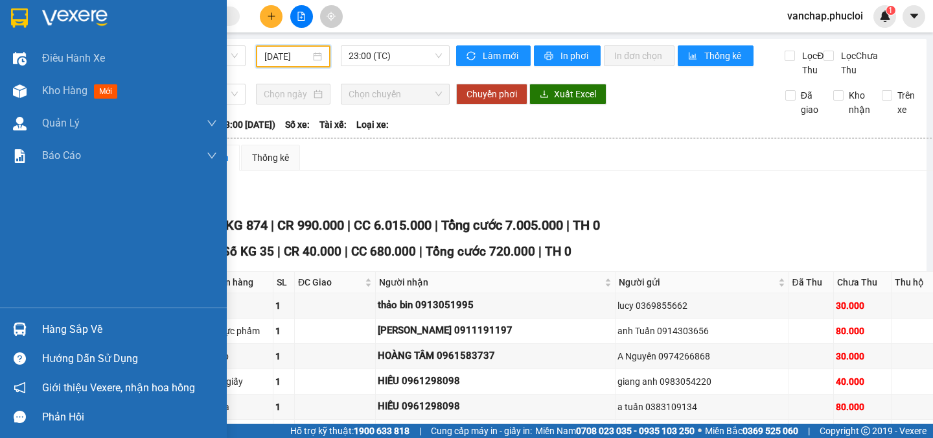
click at [47, 16] on img at bounding box center [74, 17] width 65 height 19
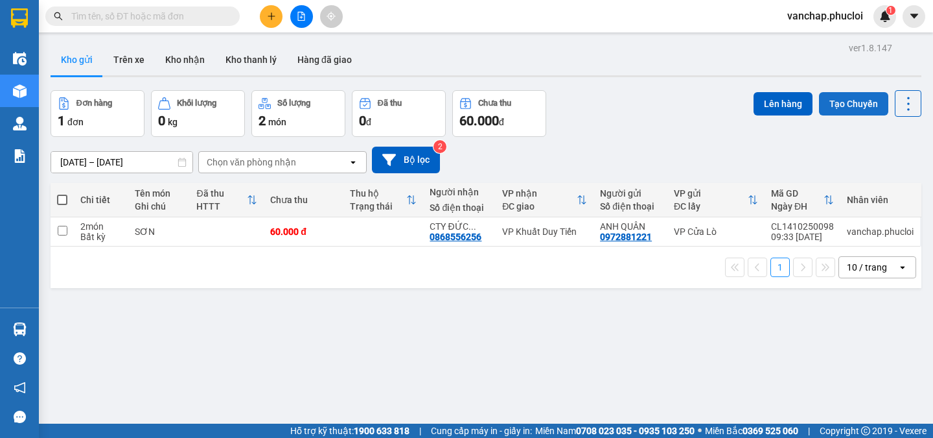
click at [832, 105] on button "Tạo Chuyến" at bounding box center [853, 103] width 69 height 23
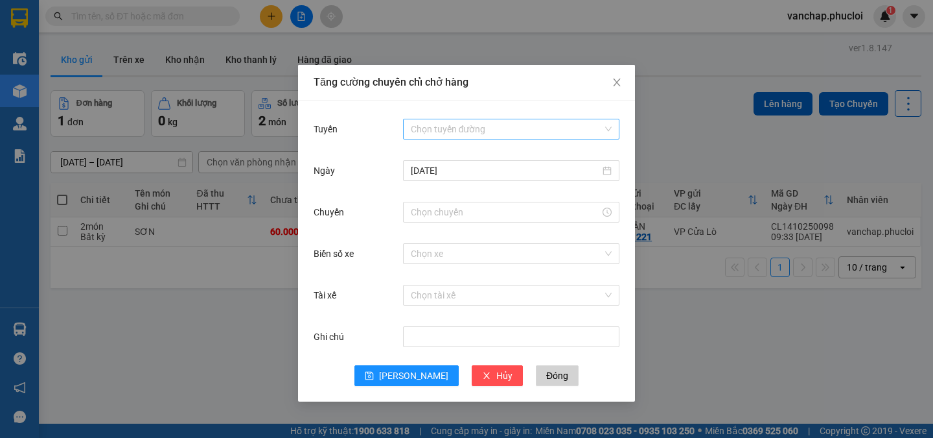
click at [416, 130] on input "Tuyến" at bounding box center [507, 128] width 192 height 19
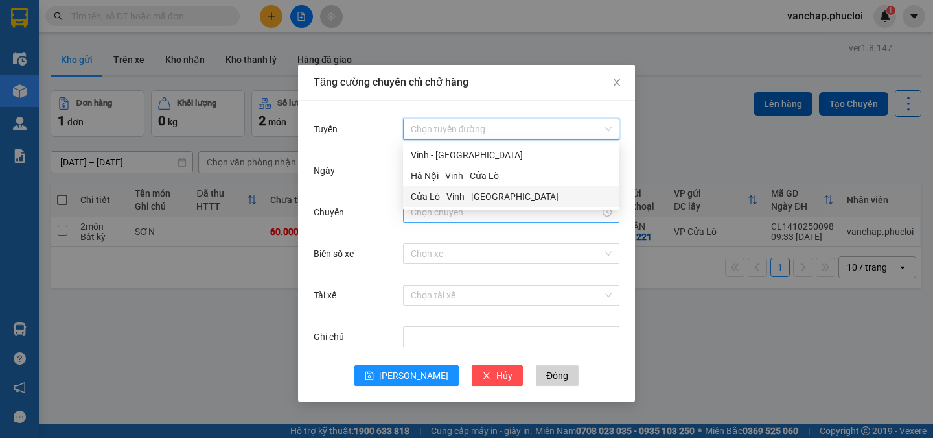
drag, startPoint x: 417, startPoint y: 193, endPoint x: 417, endPoint y: 212, distance: 19.5
click at [418, 193] on div "Cửa Lò - Vinh - [GEOGRAPHIC_DATA]" at bounding box center [511, 196] width 201 height 14
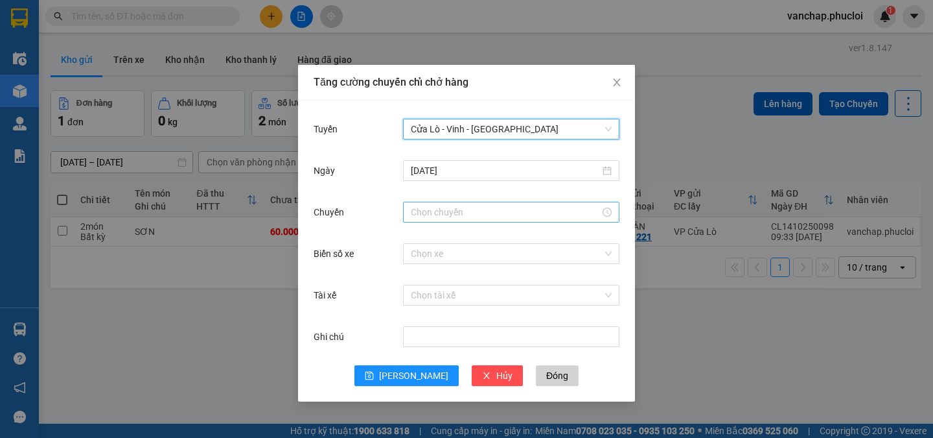
click at [430, 219] on div at bounding box center [511, 212] width 217 height 21
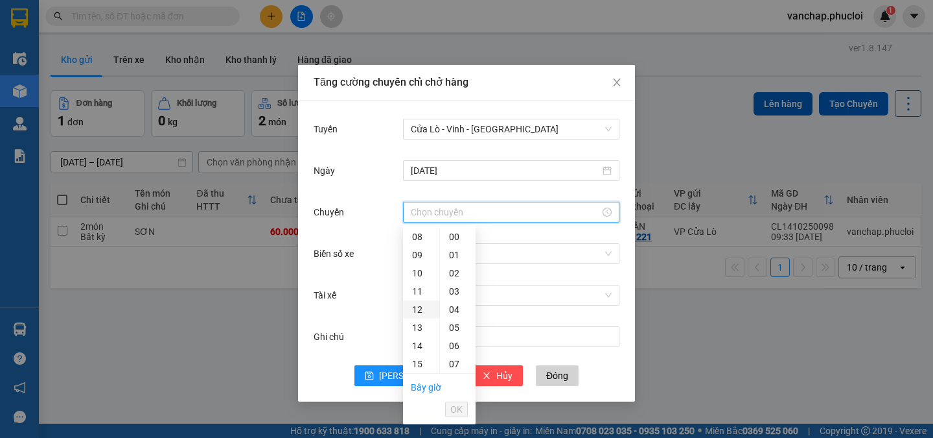
click at [420, 302] on div "12" at bounding box center [421, 309] width 36 height 18
type input "12:00"
click at [453, 408] on span "OK" at bounding box center [457, 409] width 12 height 14
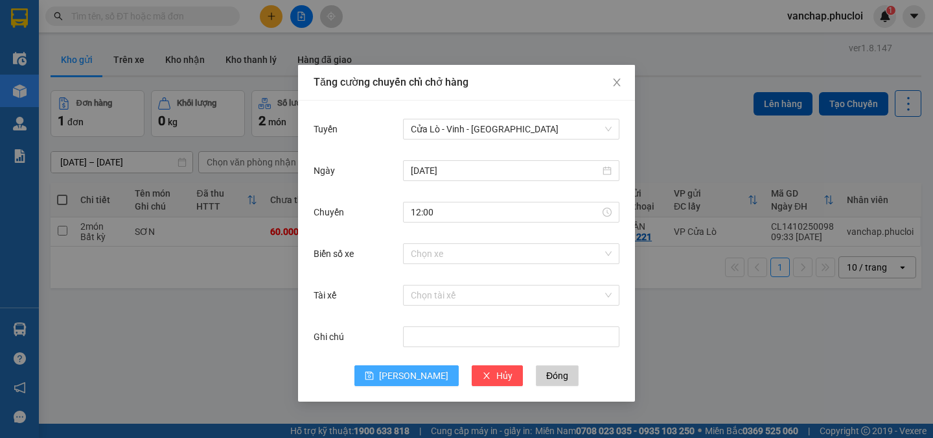
click at [420, 379] on span "[PERSON_NAME]" at bounding box center [413, 375] width 69 height 14
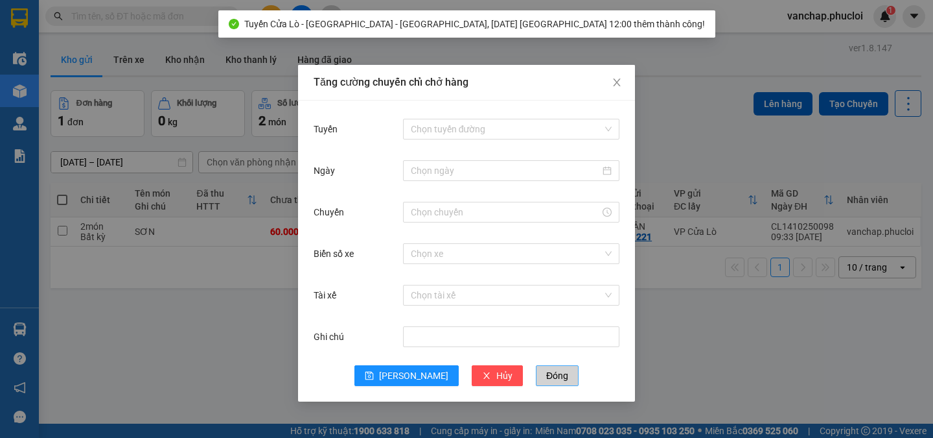
click at [546, 377] on span "Đóng" at bounding box center [557, 375] width 22 height 14
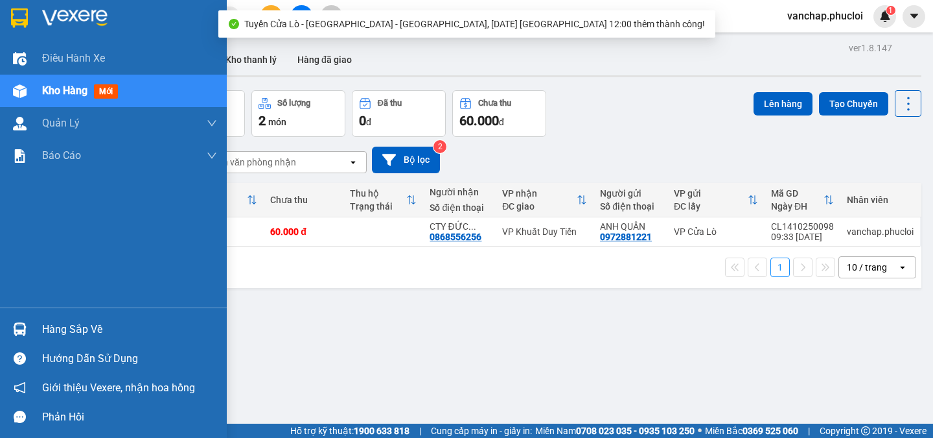
click at [67, 18] on img at bounding box center [74, 17] width 65 height 19
